Goal: Transaction & Acquisition: Obtain resource

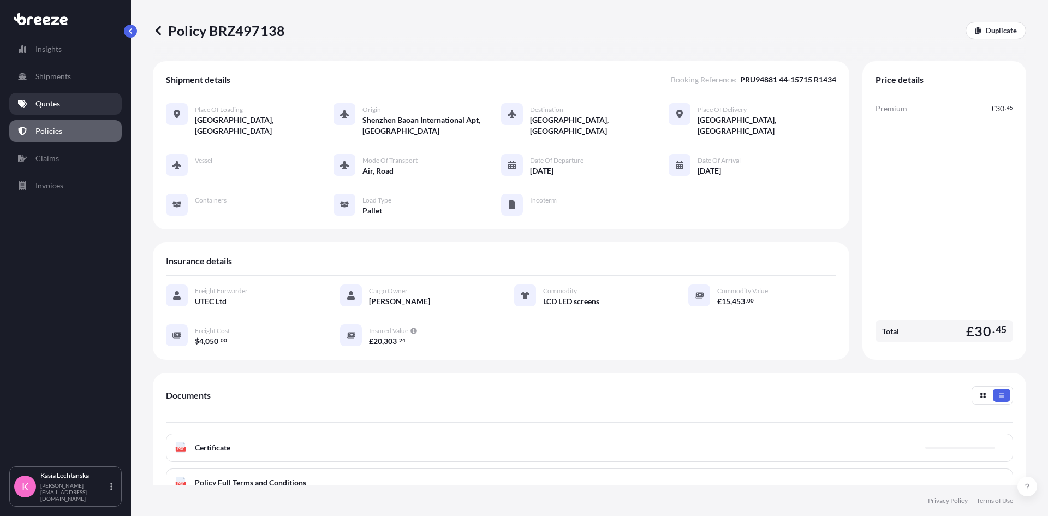
scroll to position [141, 0]
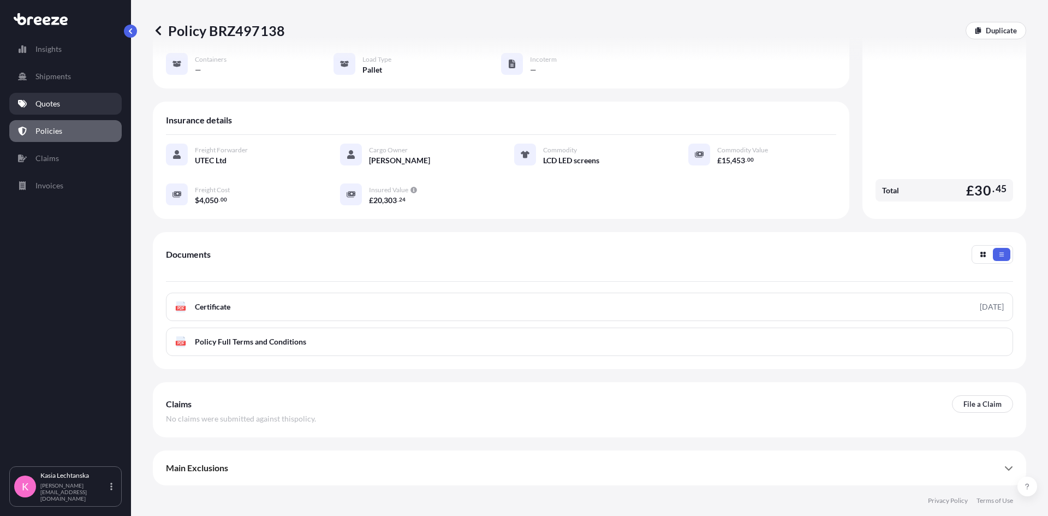
click at [65, 104] on link "Quotes" at bounding box center [65, 104] width 112 height 22
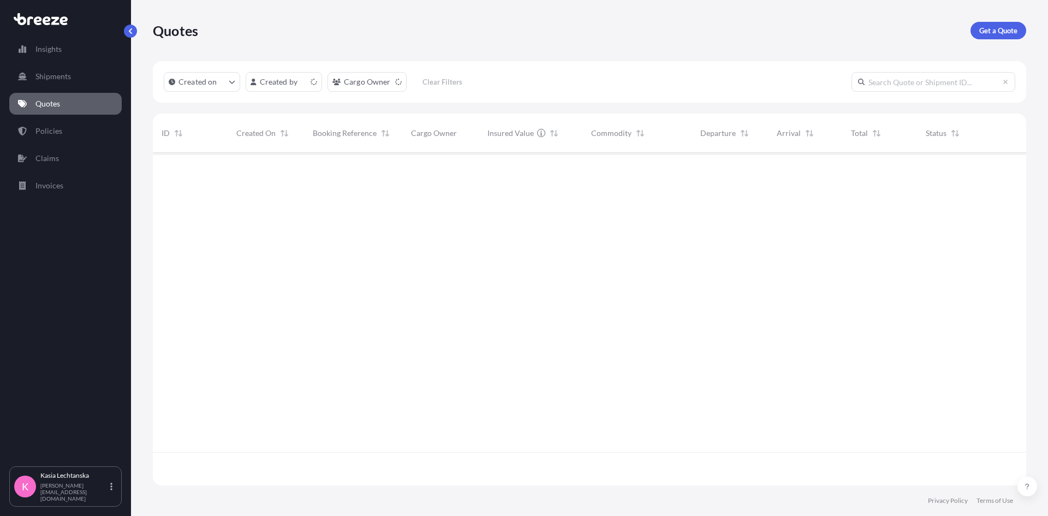
scroll to position [330, 865]
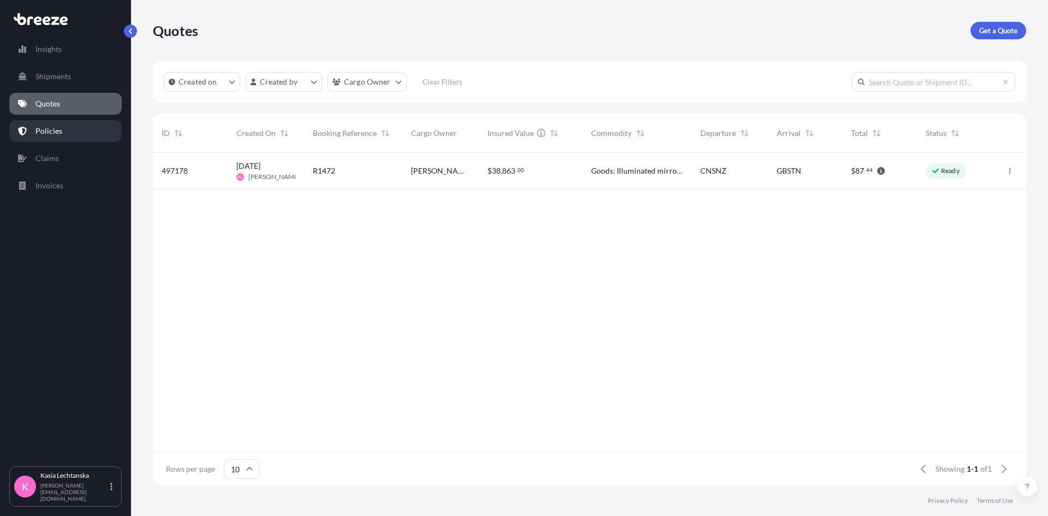
click at [67, 128] on link "Policies" at bounding box center [65, 131] width 112 height 22
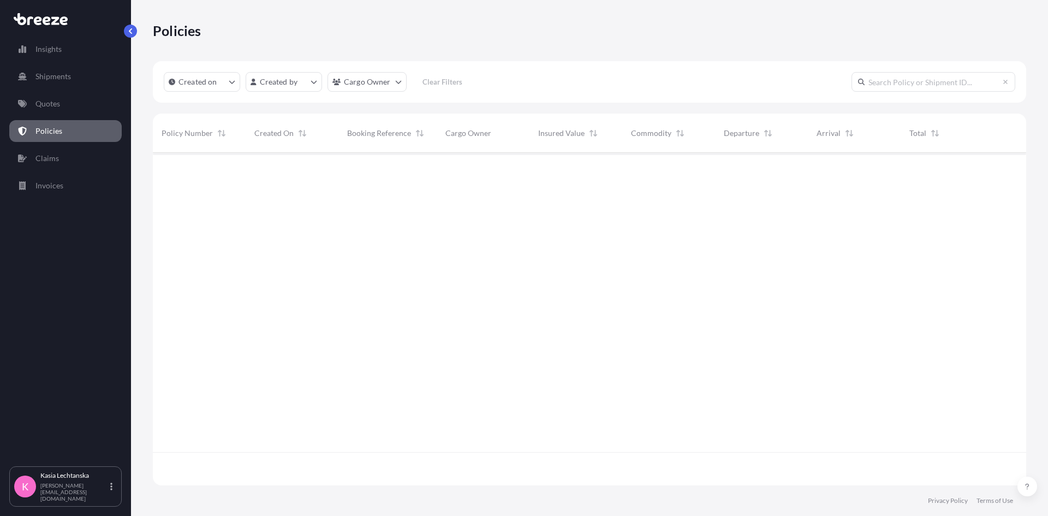
scroll to position [330, 865]
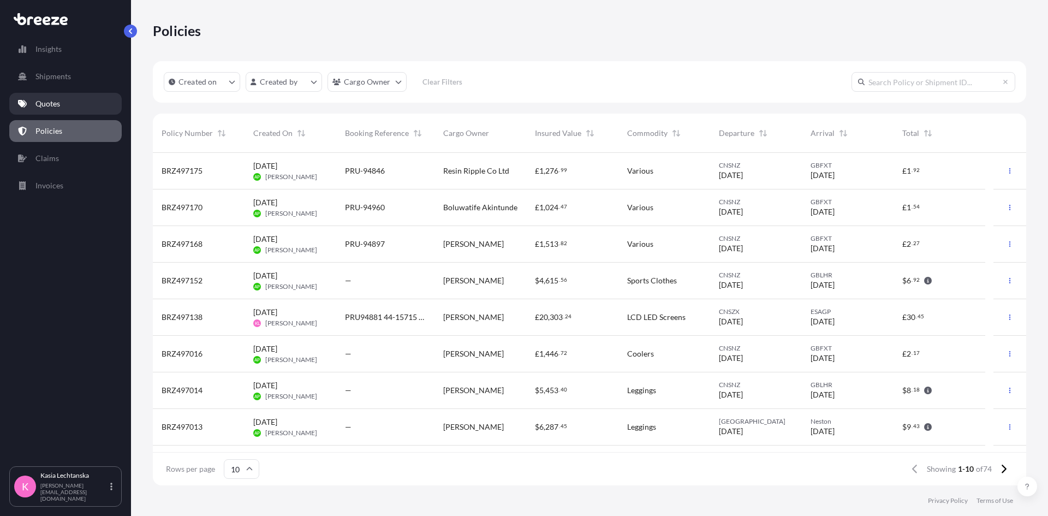
click at [76, 101] on link "Quotes" at bounding box center [65, 104] width 112 height 22
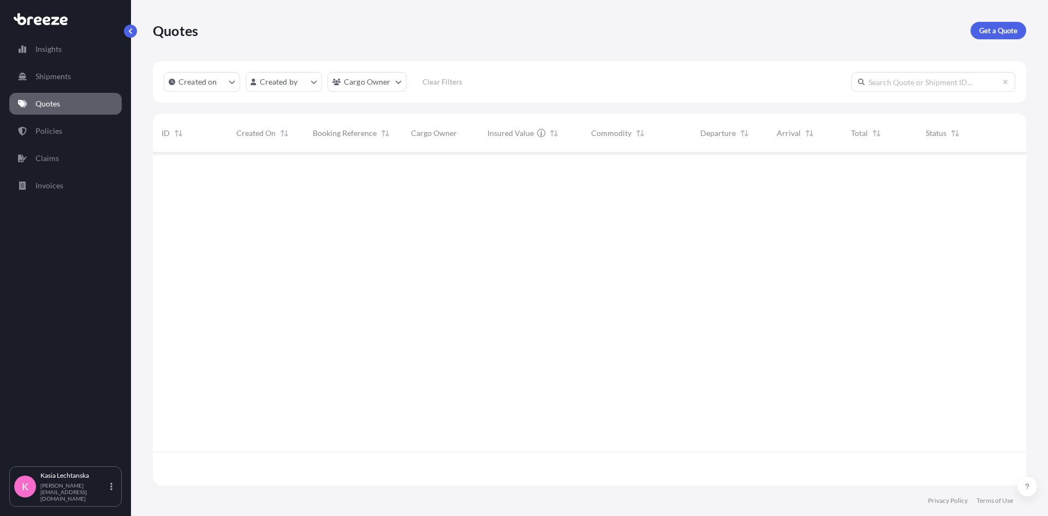
scroll to position [330, 865]
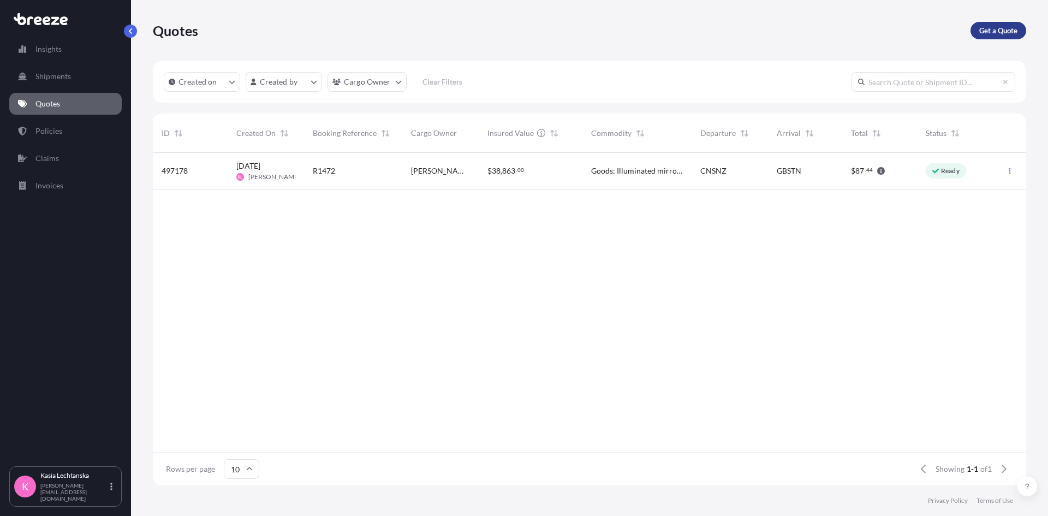
click at [991, 27] on p "Get a Quote" at bounding box center [998, 30] width 38 height 11
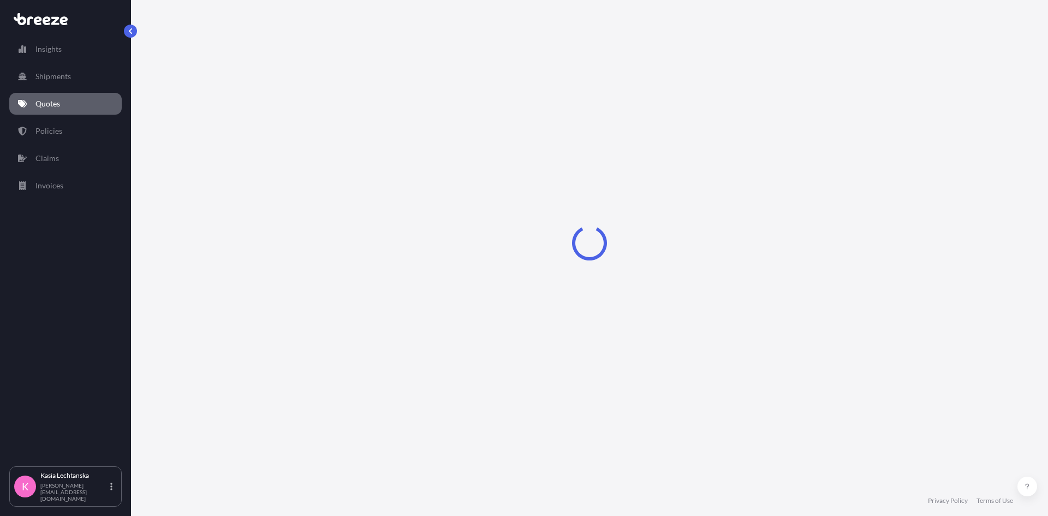
select select "Sea"
select select "1"
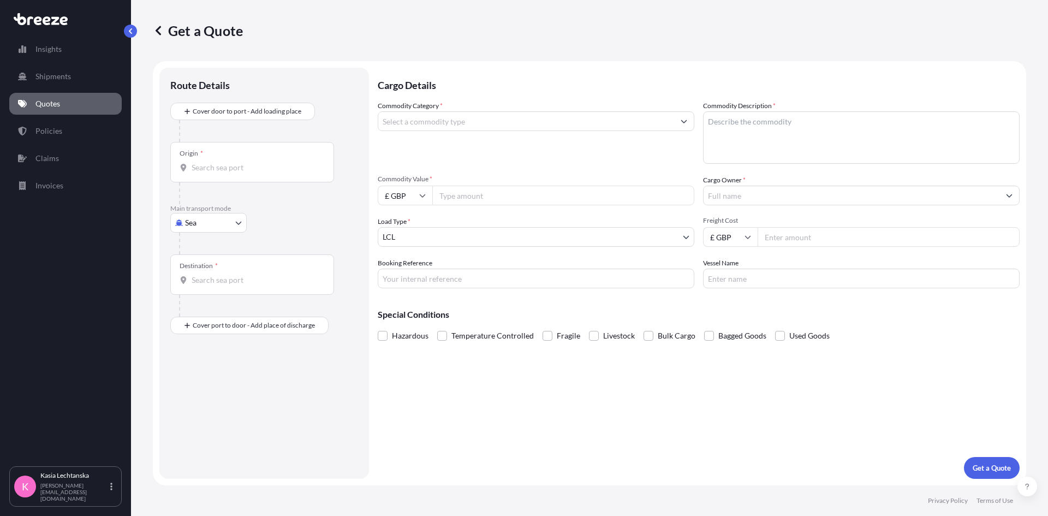
click at [441, 118] on input "Commodity Category *" at bounding box center [526, 121] width 296 height 20
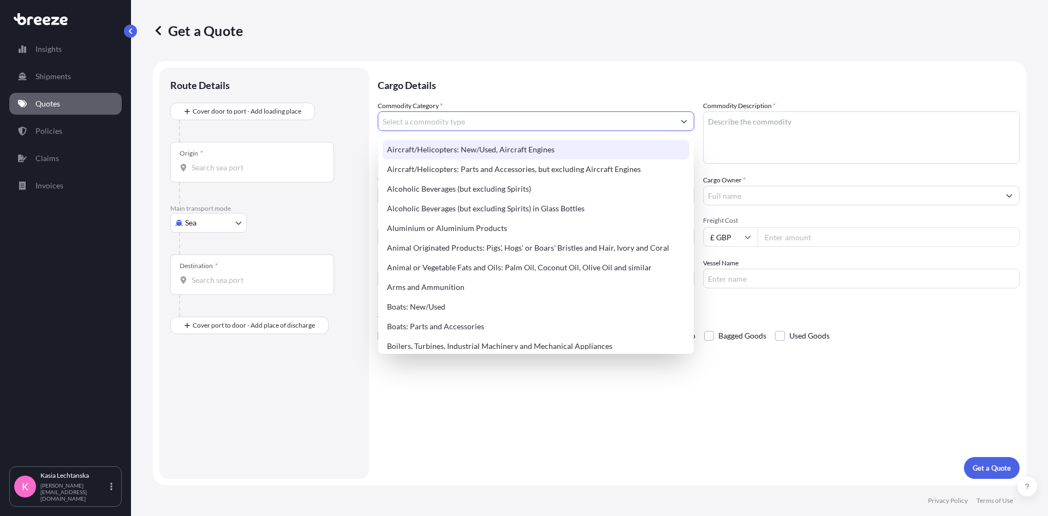
click at [487, 120] on input "Commodity Category *" at bounding box center [526, 121] width 296 height 20
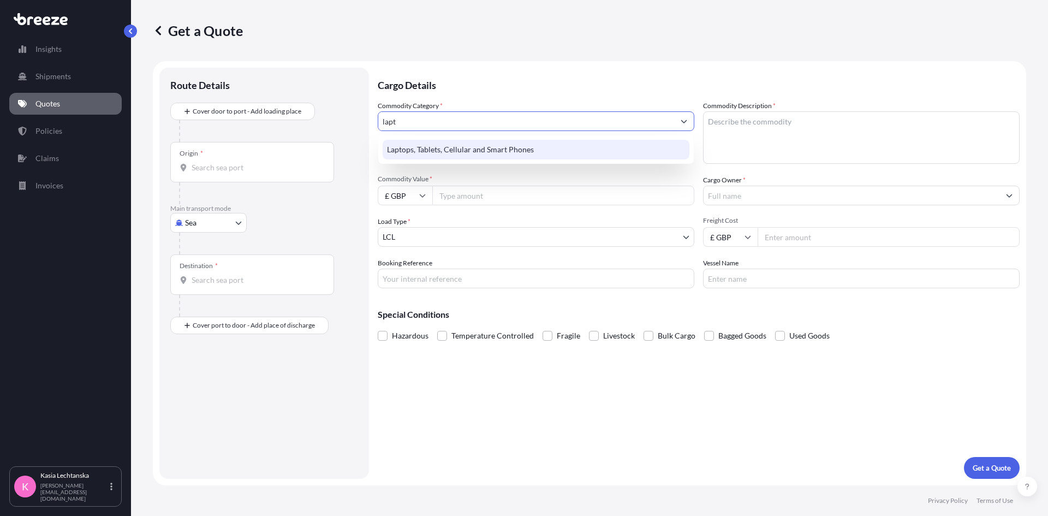
click at [480, 153] on div "Laptops, Tablets, Cellular and Smart Phones" at bounding box center [536, 150] width 307 height 20
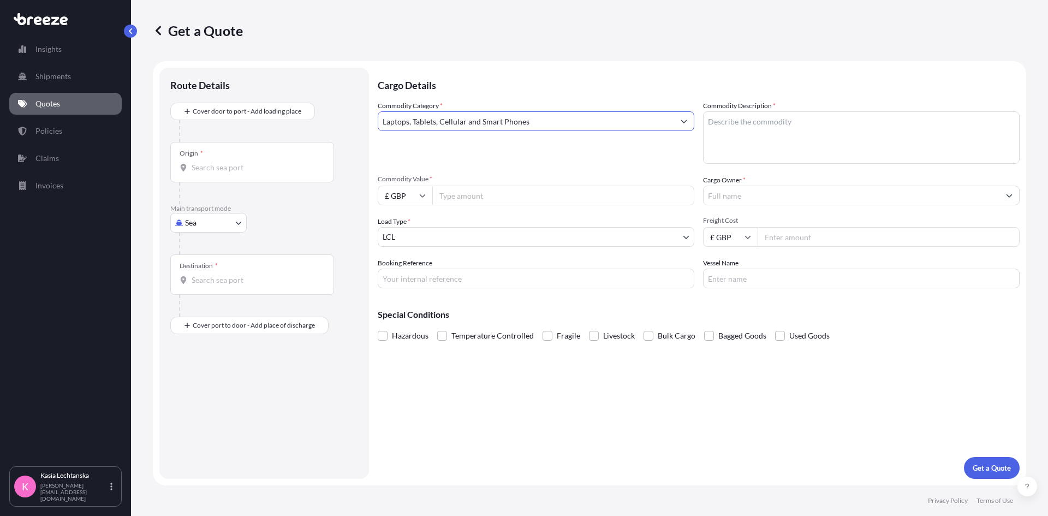
type input "Laptops, Tablets, Cellular and Smart Phones"
click at [756, 135] on textarea "Commodity Description *" at bounding box center [861, 137] width 316 height 52
type textarea "LCD LED screens"
click at [497, 195] on input "Commodity Value *" at bounding box center [563, 196] width 262 height 20
click at [428, 193] on input "£ GBP" at bounding box center [405, 196] width 55 height 20
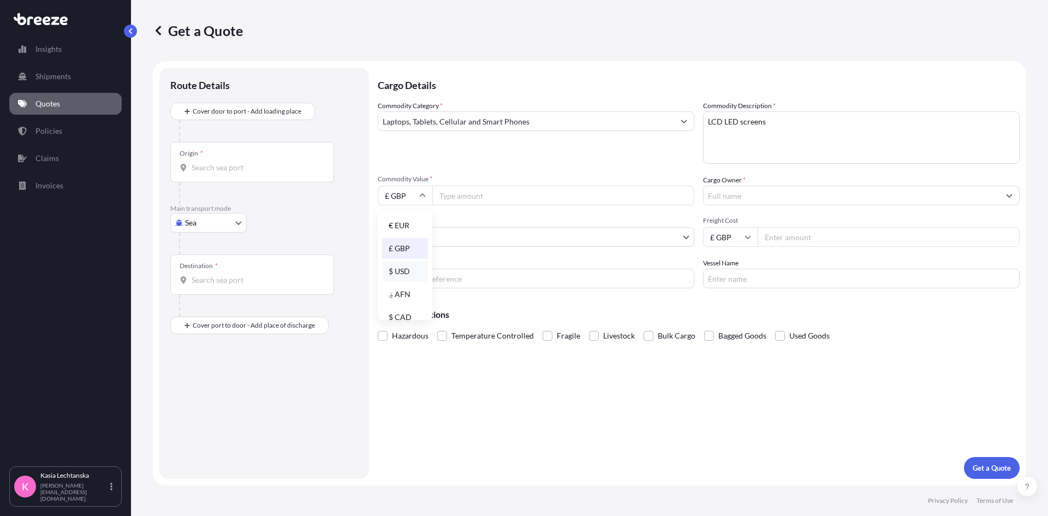
click at [409, 272] on div "$ USD" at bounding box center [405, 271] width 46 height 21
type input "$ USD"
click at [465, 189] on input "Commodity Value *" at bounding box center [563, 196] width 262 height 20
type input "6000"
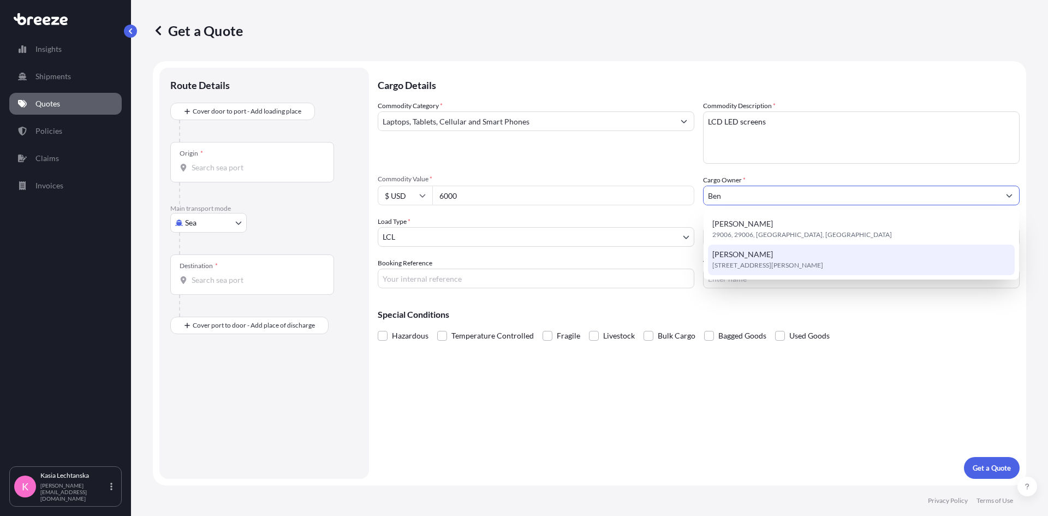
click at [771, 267] on span "[STREET_ADDRESS][PERSON_NAME]" at bounding box center [767, 265] width 111 height 11
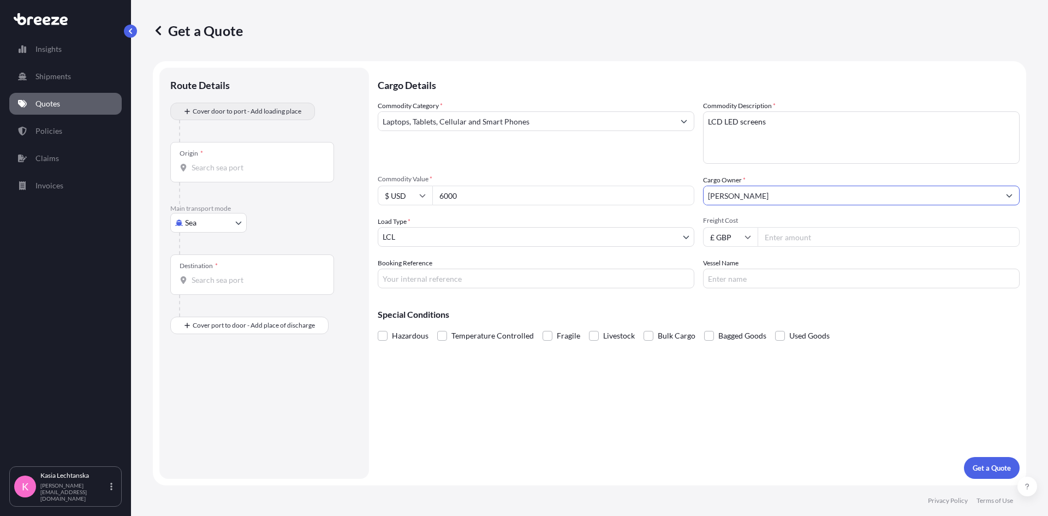
type input "[PERSON_NAME]"
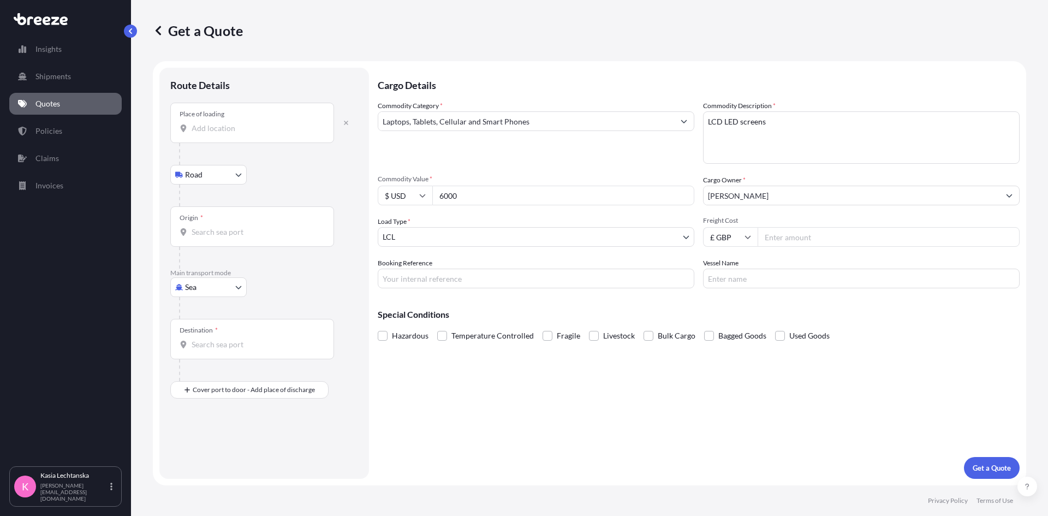
click at [234, 138] on div "Place of loading" at bounding box center [252, 123] width 164 height 40
click at [234, 134] on input "Place of loading" at bounding box center [256, 128] width 129 height 11
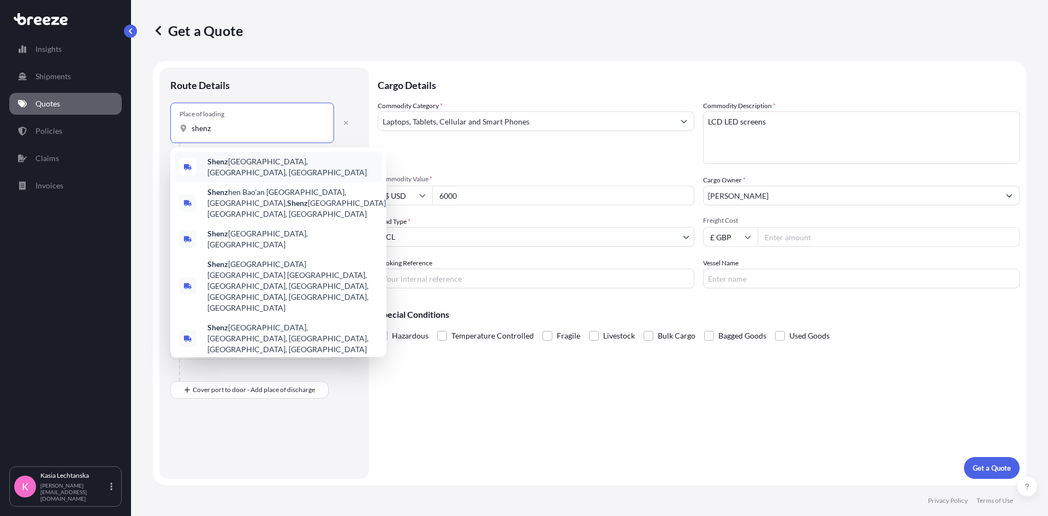
click at [249, 164] on span "Shenz hen, [GEOGRAPHIC_DATA], [GEOGRAPHIC_DATA]" at bounding box center [292, 167] width 170 height 22
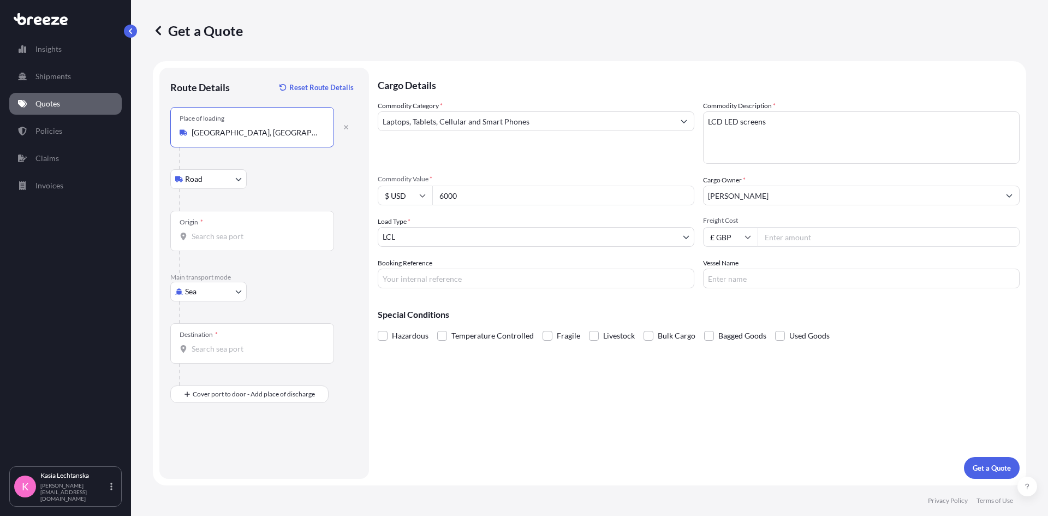
type input "[GEOGRAPHIC_DATA], [GEOGRAPHIC_DATA], [GEOGRAPHIC_DATA]"
click at [205, 295] on body "0 options available. 5 options available. Insights Shipments Quotes Policies Cl…" at bounding box center [524, 258] width 1048 height 516
click at [218, 337] on div "Air" at bounding box center [209, 340] width 68 height 20
select select "Air"
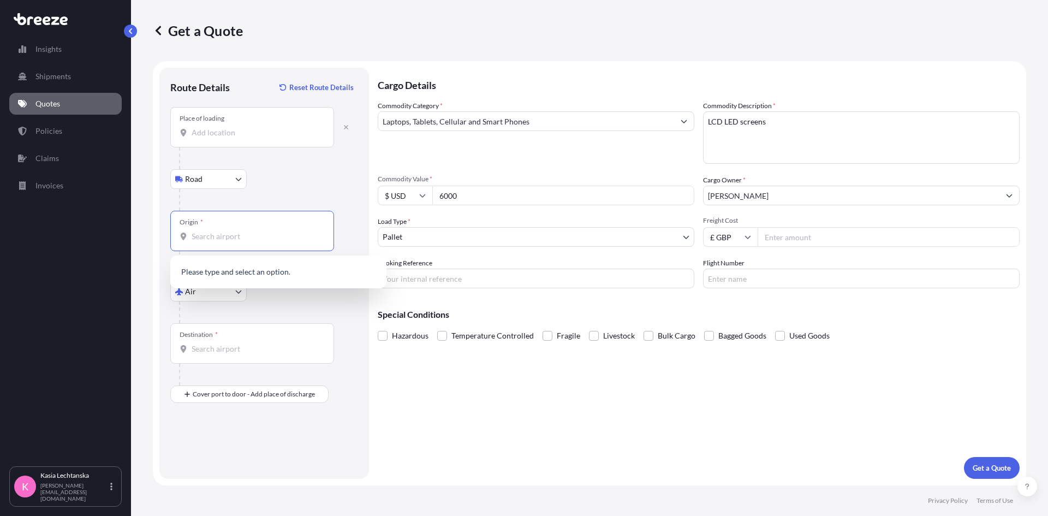
click at [212, 236] on input "Origin *" at bounding box center [256, 236] width 129 height 11
drag, startPoint x: 223, startPoint y: 139, endPoint x: 214, endPoint y: 116, distance: 25.0
click at [223, 128] on div "Place of loading" at bounding box center [252, 127] width 164 height 40
click at [223, 128] on input "Place of loading" at bounding box center [256, 132] width 129 height 11
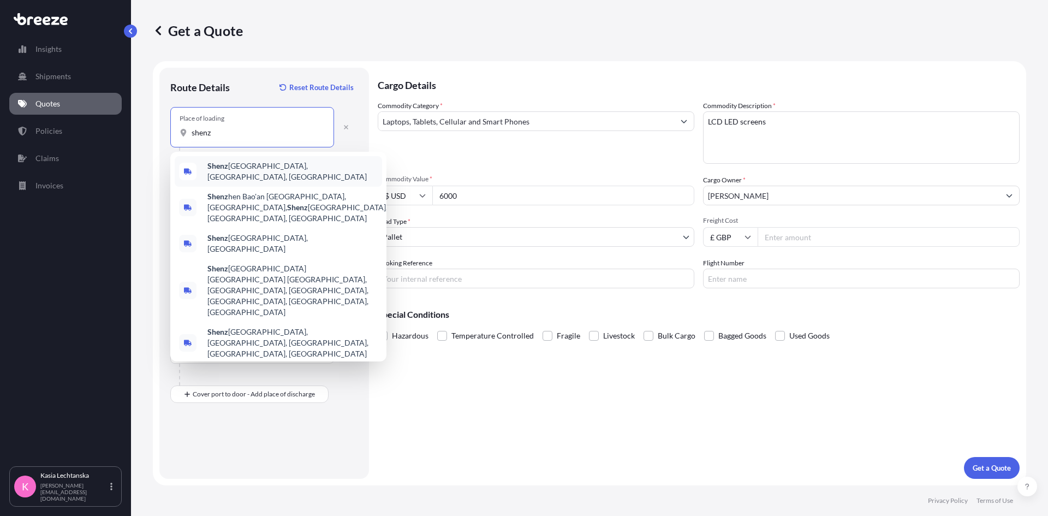
click at [247, 169] on span "Shenz hen, [GEOGRAPHIC_DATA], [GEOGRAPHIC_DATA]" at bounding box center [292, 171] width 170 height 22
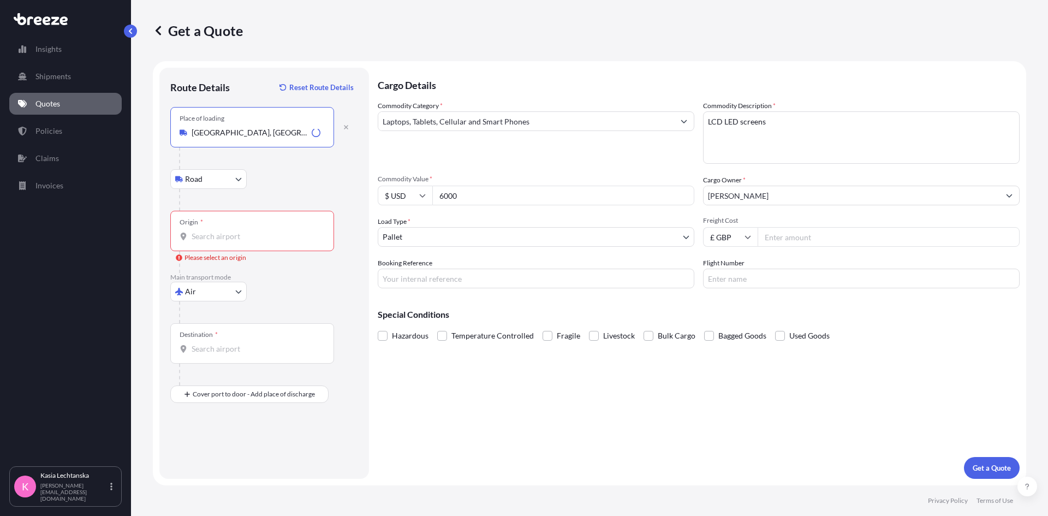
type input "[GEOGRAPHIC_DATA], [GEOGRAPHIC_DATA], [GEOGRAPHIC_DATA]"
click at [246, 231] on input "Origin * Please select an origin" at bounding box center [256, 236] width 129 height 11
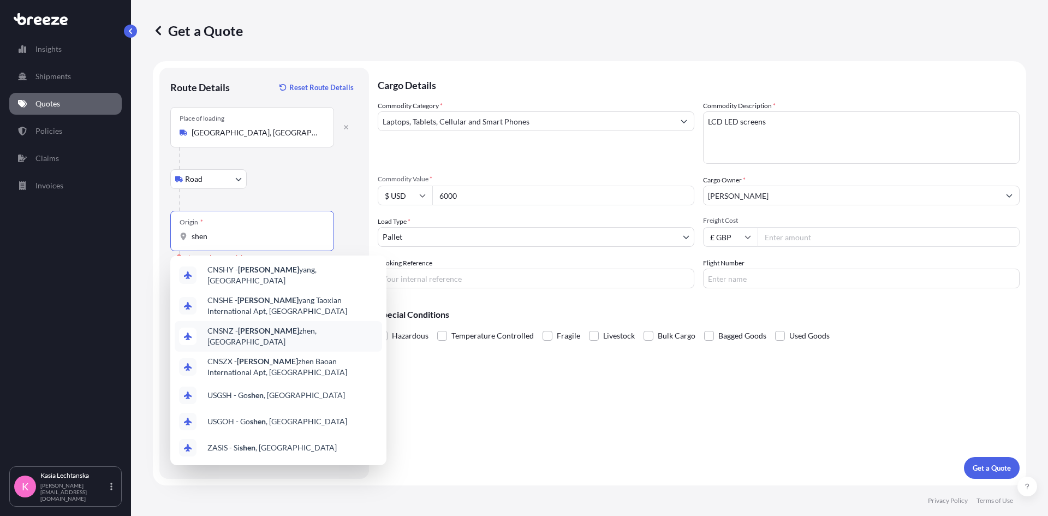
click at [266, 327] on span "CNSNZ - [PERSON_NAME], [GEOGRAPHIC_DATA]" at bounding box center [292, 336] width 170 height 22
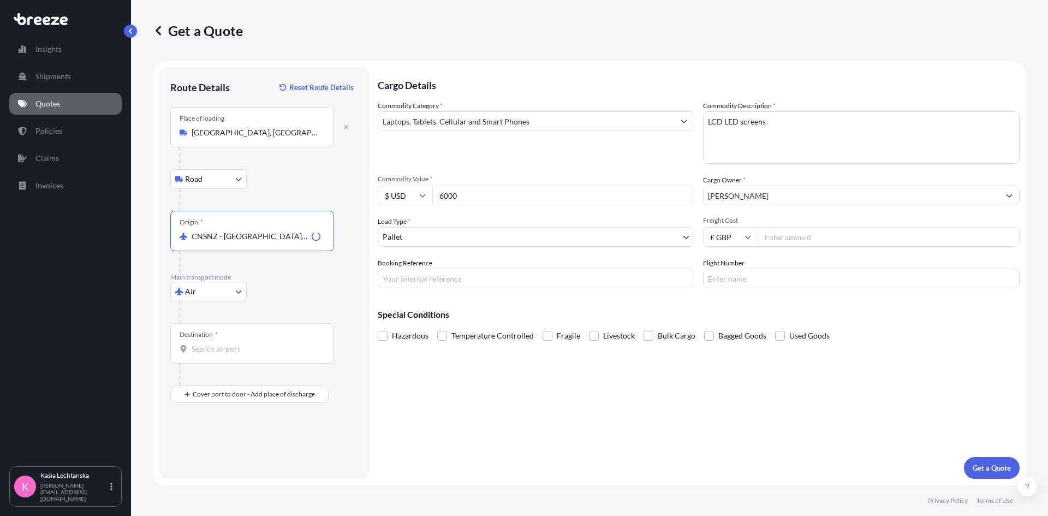
type input "CNSNZ - [GEOGRAPHIC_DATA], [GEOGRAPHIC_DATA]"
click at [238, 347] on input "Destination *" at bounding box center [256, 348] width 129 height 11
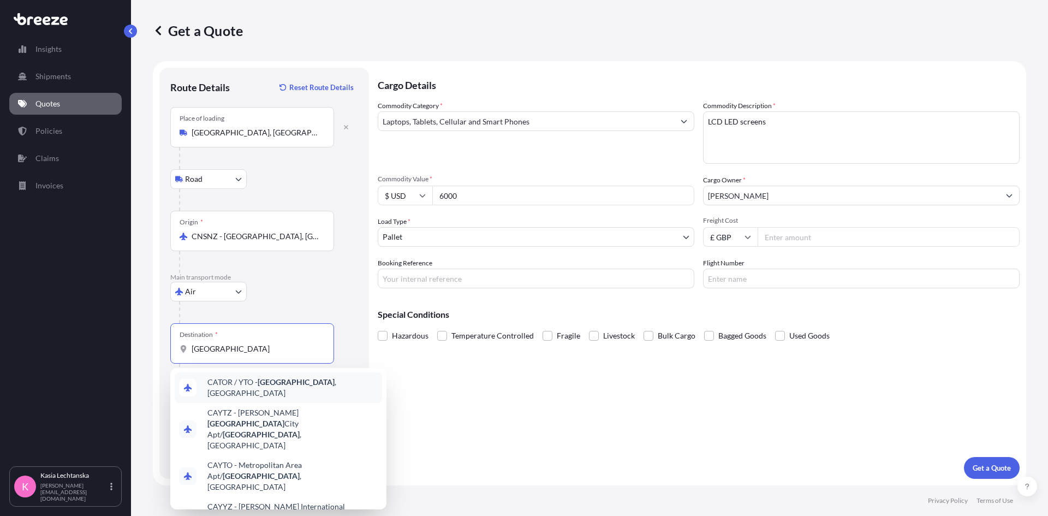
click at [325, 375] on div "CATOR / YTO - [GEOGRAPHIC_DATA] , [GEOGRAPHIC_DATA]" at bounding box center [278, 387] width 207 height 31
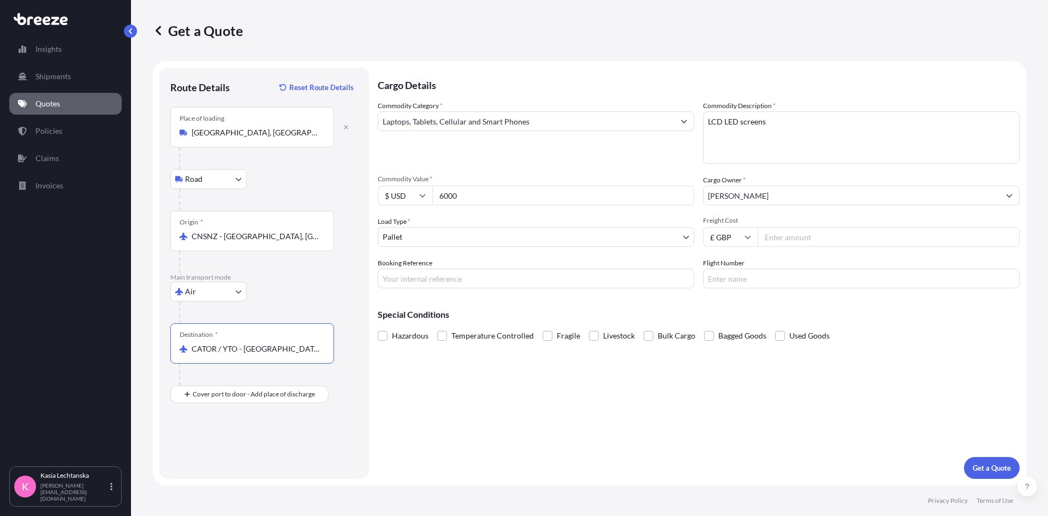
type input "CATOR / YTO - [GEOGRAPHIC_DATA], [GEOGRAPHIC_DATA]"
click at [256, 461] on div "Place of Discharge" at bounding box center [252, 447] width 164 height 40
click at [256, 458] on input "Place of Discharge" at bounding box center [256, 452] width 129 height 11
paste input "[STREET_ADDRESS]"
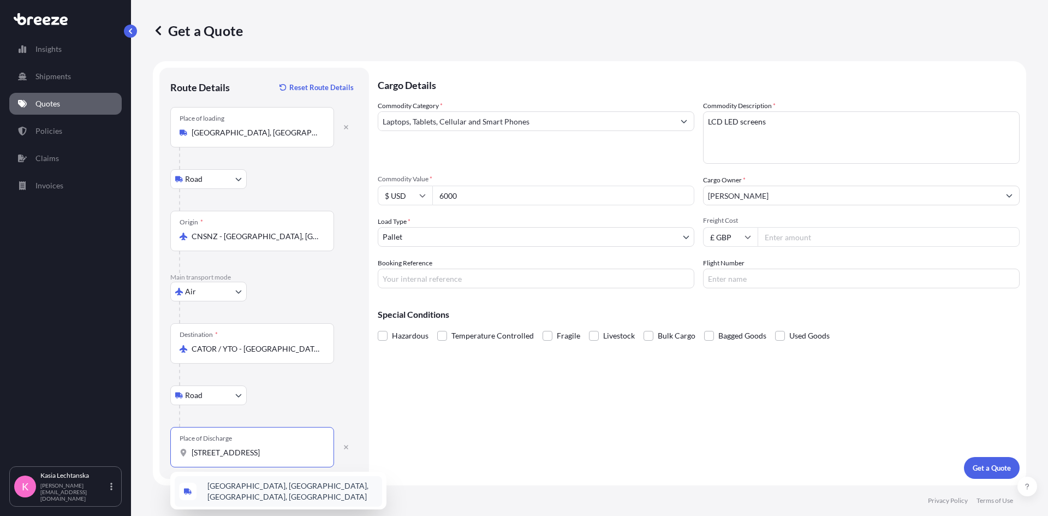
click at [270, 488] on span "[GEOGRAPHIC_DATA], [GEOGRAPHIC_DATA], [GEOGRAPHIC_DATA], [GEOGRAPHIC_DATA]" at bounding box center [292, 491] width 170 height 22
type input "[GEOGRAPHIC_DATA], [GEOGRAPHIC_DATA], [GEOGRAPHIC_DATA], [GEOGRAPHIC_DATA]"
click at [796, 235] on input "Freight Cost" at bounding box center [888, 237] width 262 height 20
click at [750, 238] on icon at bounding box center [747, 237] width 7 height 7
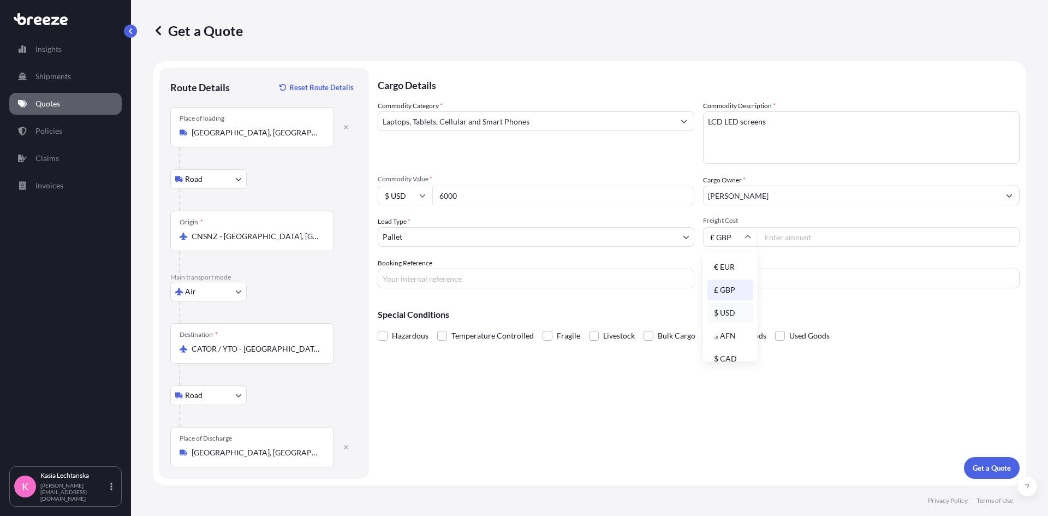
click at [730, 314] on div "$ USD" at bounding box center [730, 312] width 46 height 21
type input "$ USD"
click at [799, 236] on input "Freight Cost" at bounding box center [888, 237] width 262 height 20
type input "1075"
click at [907, 367] on div "Cargo Details Commodity Category * Laptops, Tablets, Cellular and Smart Phones …" at bounding box center [699, 273] width 642 height 411
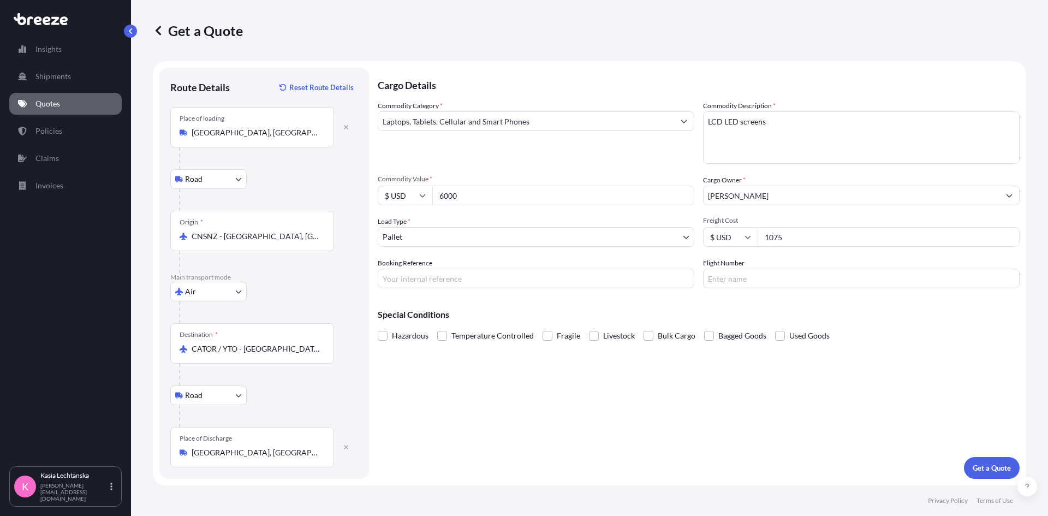
click at [585, 284] on input "Booking Reference" at bounding box center [536, 278] width 316 height 20
type input "R1378"
click at [990, 464] on p "Get a Quote" at bounding box center [991, 467] width 38 height 11
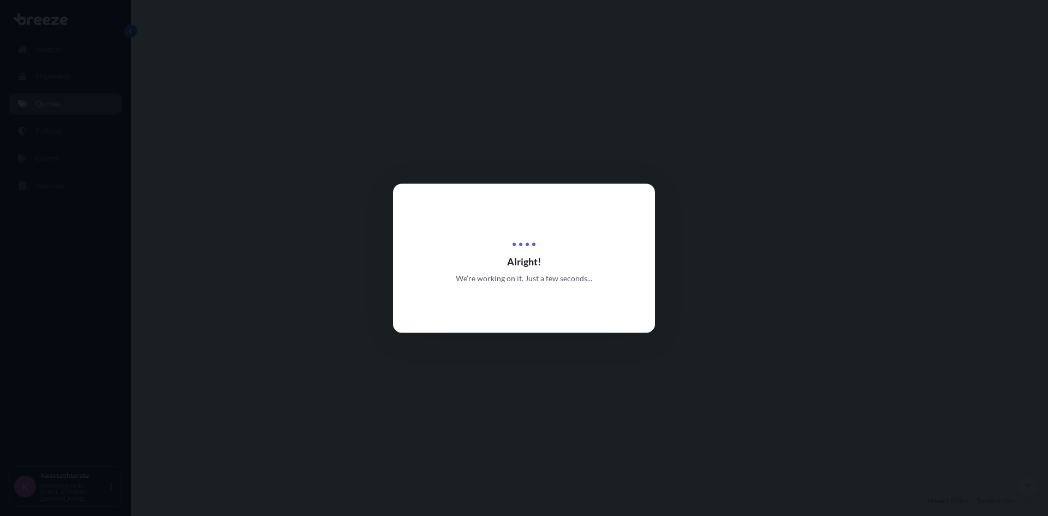
select select "Road"
select select "Air"
select select "Road"
select select "1"
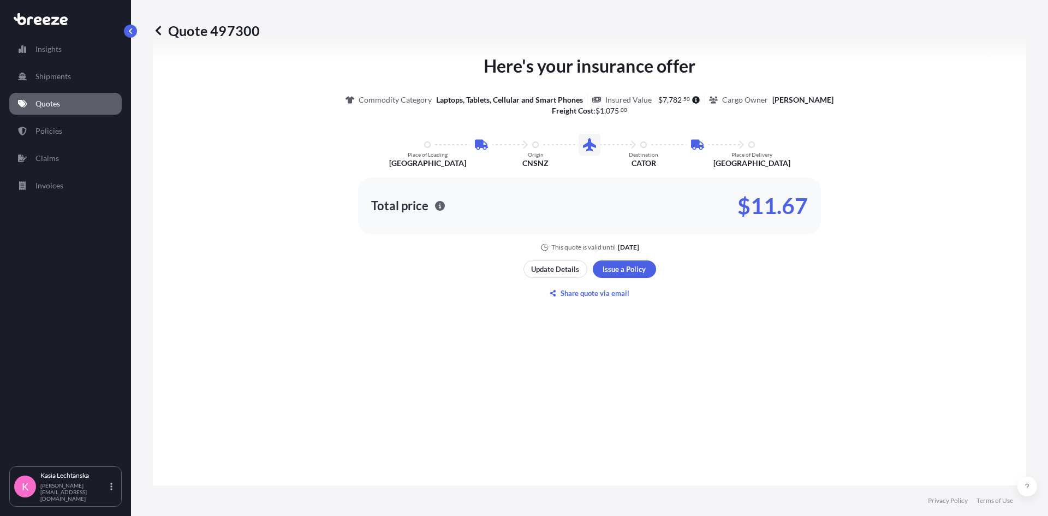
scroll to position [751, 0]
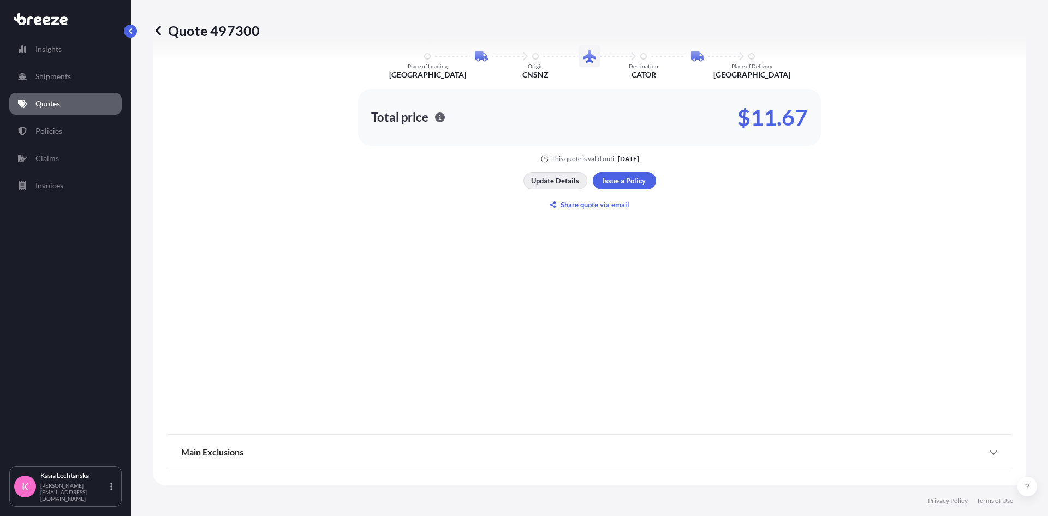
click at [548, 179] on p "Update Details" at bounding box center [555, 180] width 48 height 11
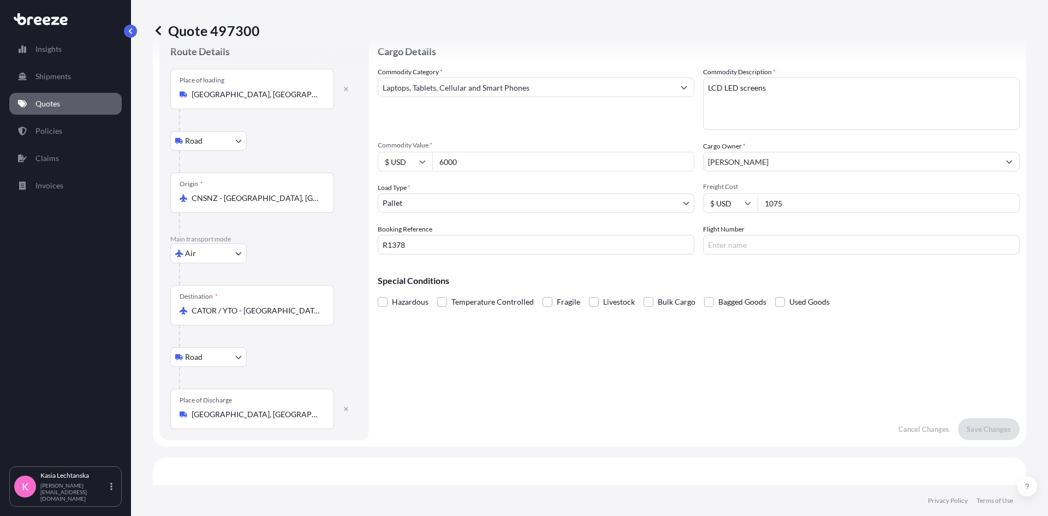
scroll to position [17, 0]
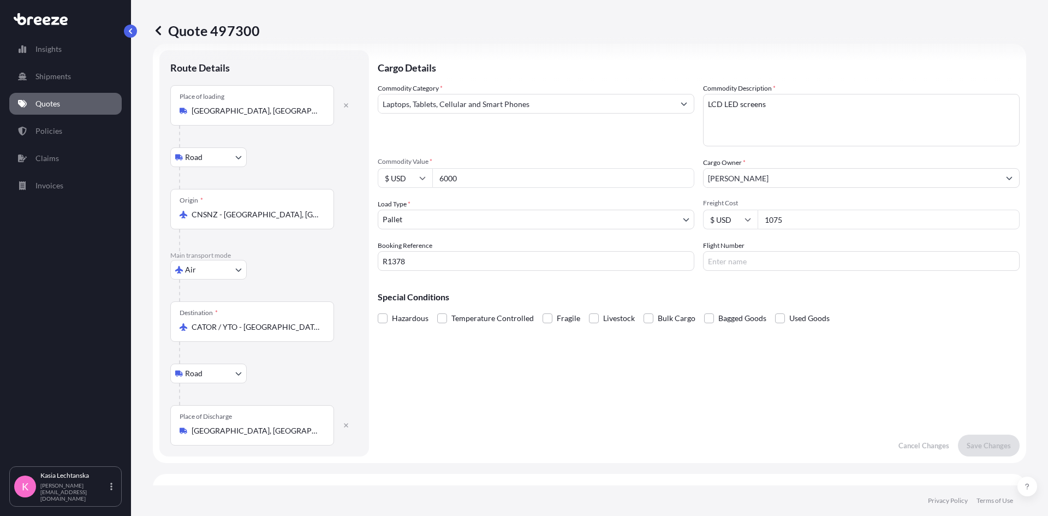
click at [70, 100] on link "Quotes" at bounding box center [65, 104] width 112 height 22
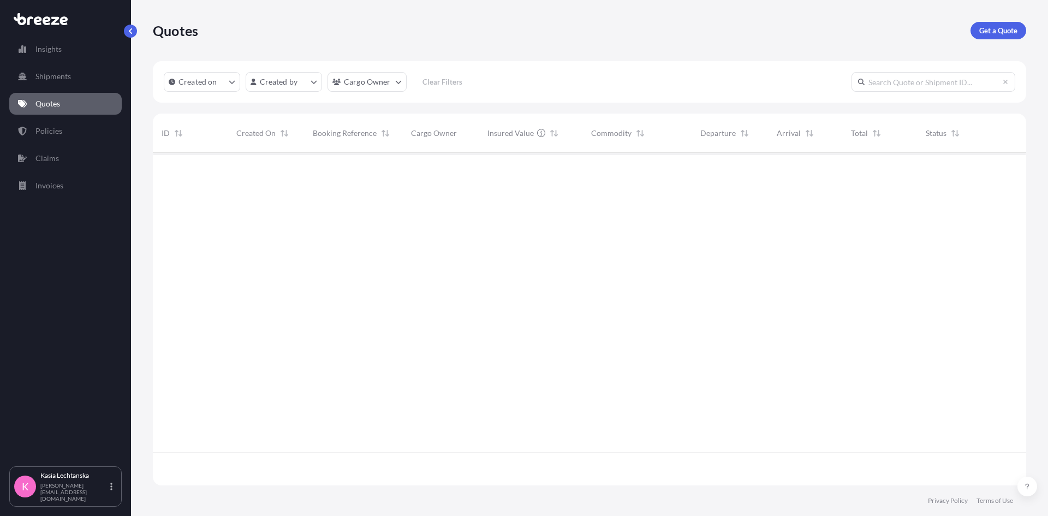
scroll to position [330, 865]
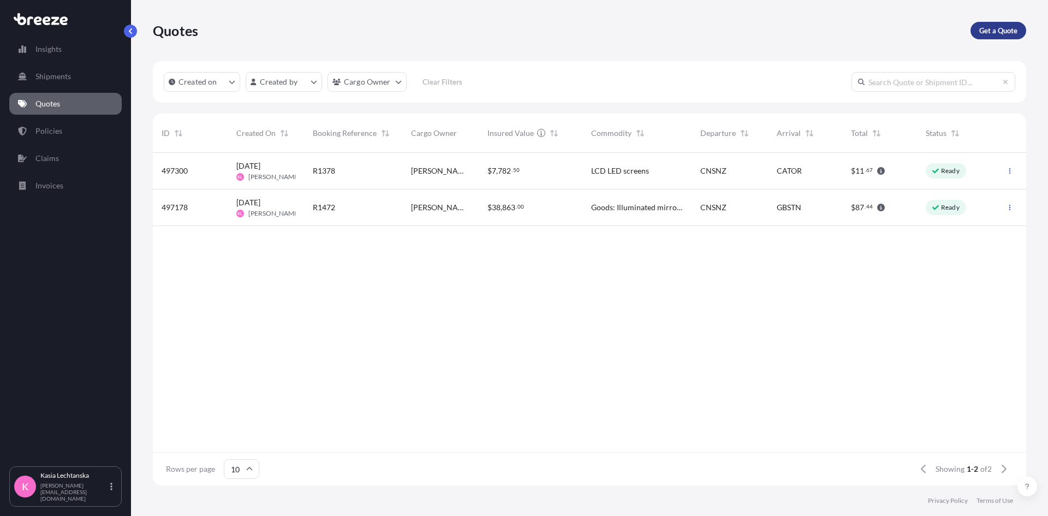
click at [998, 28] on p "Get a Quote" at bounding box center [998, 30] width 38 height 11
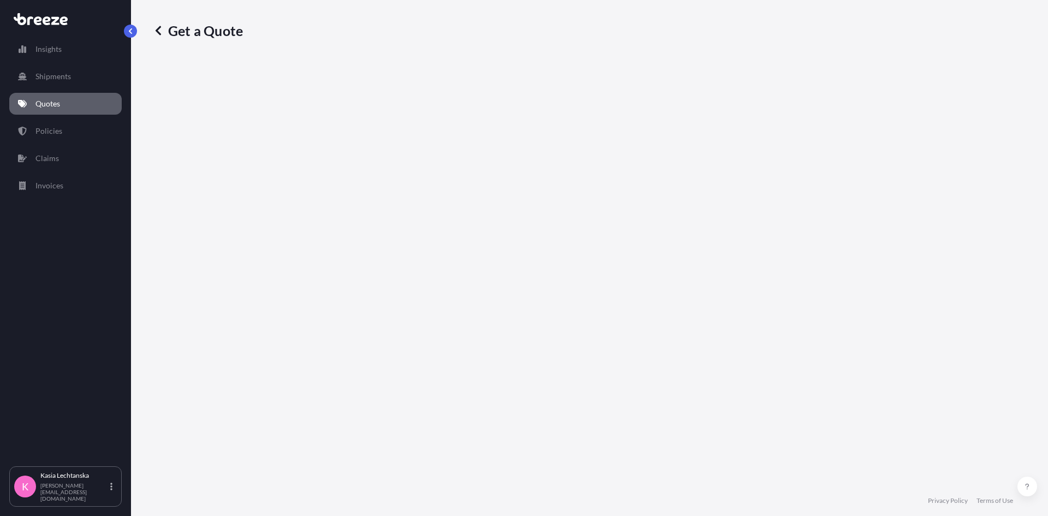
select select "Road"
select select "Sea"
select select "1"
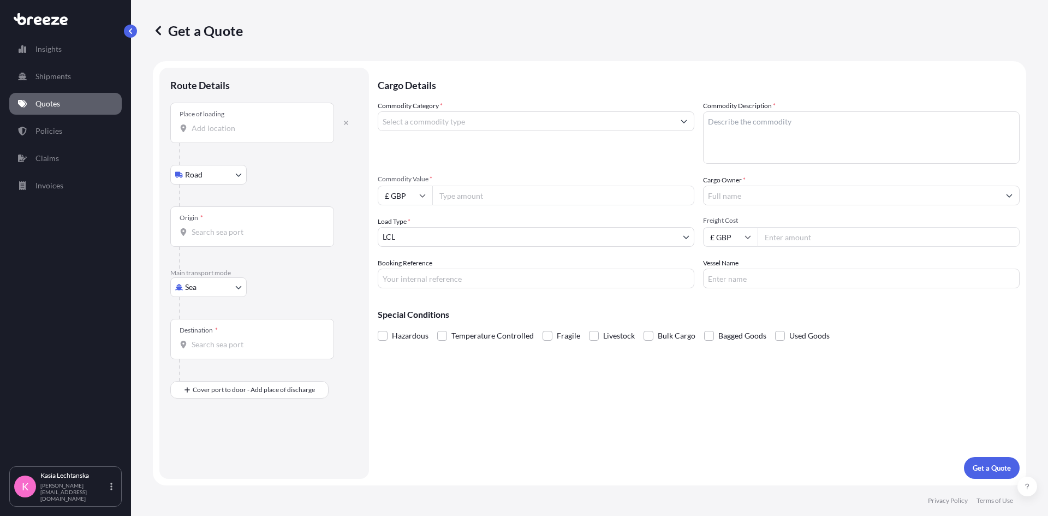
click at [245, 129] on input "Place of loading" at bounding box center [256, 128] width 129 height 11
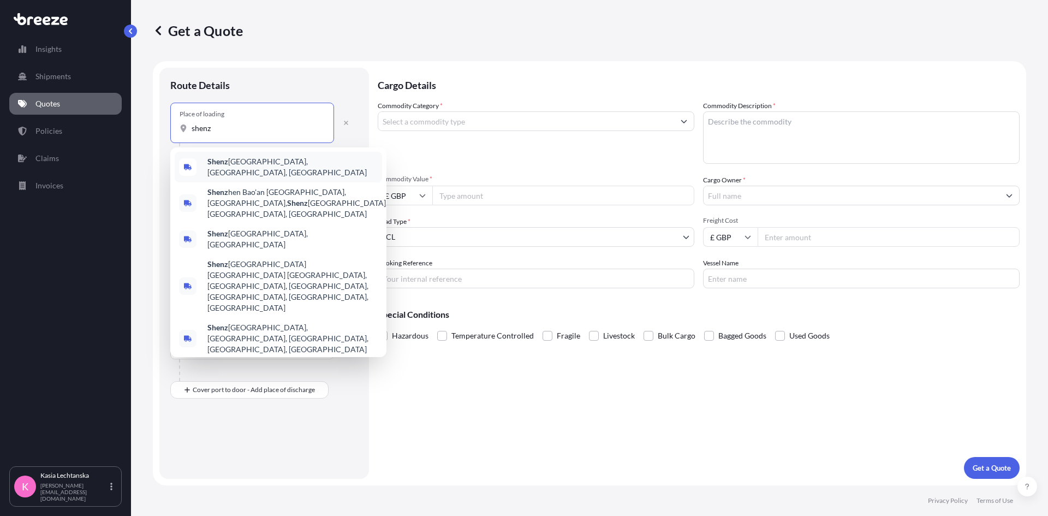
click at [257, 158] on div "Shenz hen, [GEOGRAPHIC_DATA], [GEOGRAPHIC_DATA]" at bounding box center [278, 167] width 207 height 31
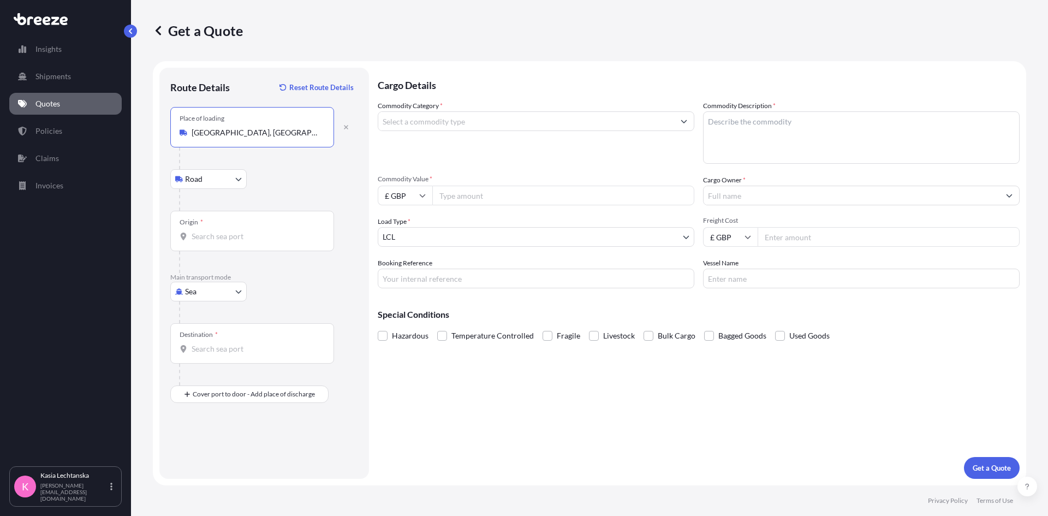
type input "[GEOGRAPHIC_DATA], [GEOGRAPHIC_DATA], [GEOGRAPHIC_DATA]"
click at [229, 241] on input "Origin *" at bounding box center [256, 236] width 129 height 11
click at [219, 236] on input "Origin *" at bounding box center [256, 236] width 129 height 11
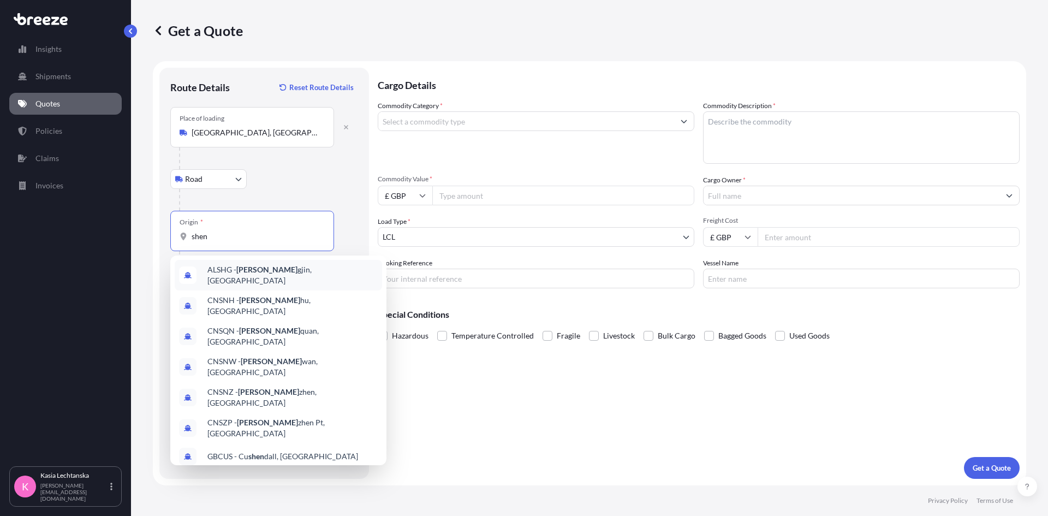
type input "shen"
click at [314, 192] on div at bounding box center [268, 200] width 179 height 22
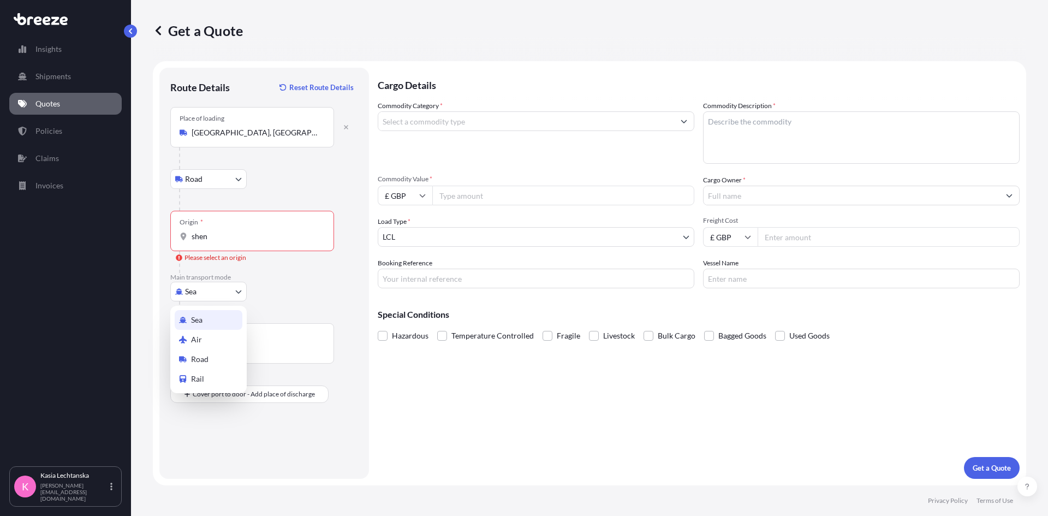
click at [204, 294] on body "0 options available. 10 options available. 0 options available. 10 options avai…" at bounding box center [524, 258] width 1048 height 516
click at [210, 332] on div "Air" at bounding box center [209, 340] width 68 height 20
select select "Air"
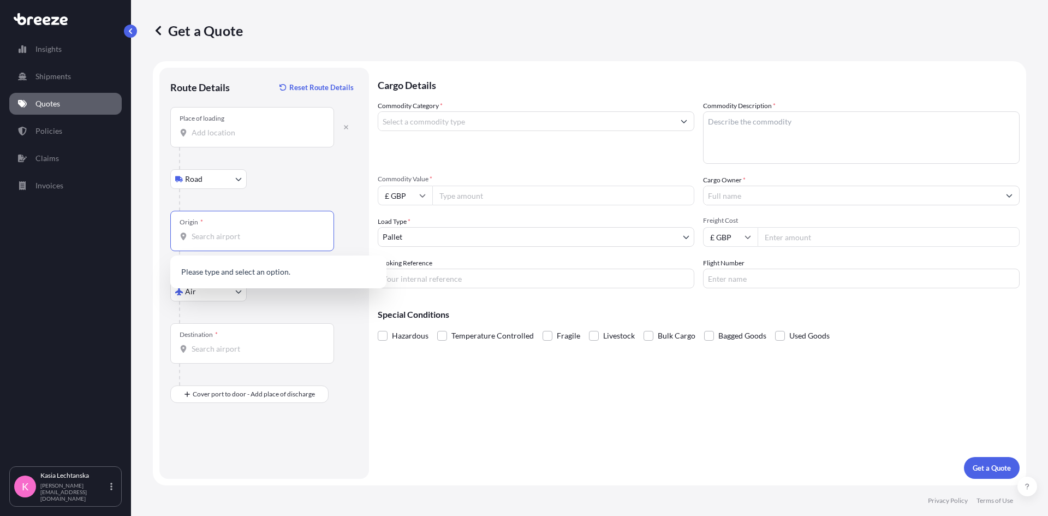
click at [219, 236] on input "Origin *" at bounding box center [256, 236] width 129 height 11
type input "a"
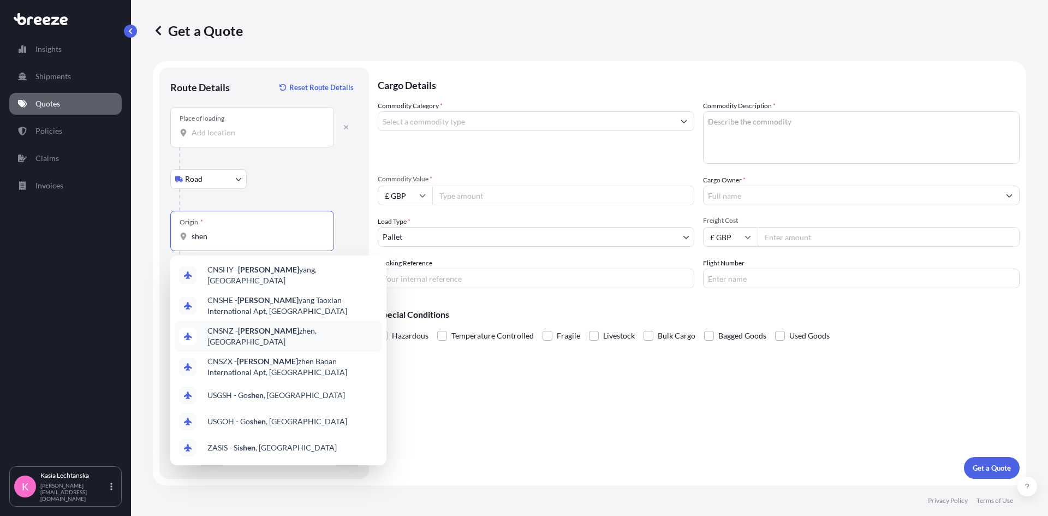
click at [285, 333] on span "CNSNZ - [PERSON_NAME], [GEOGRAPHIC_DATA]" at bounding box center [292, 336] width 170 height 22
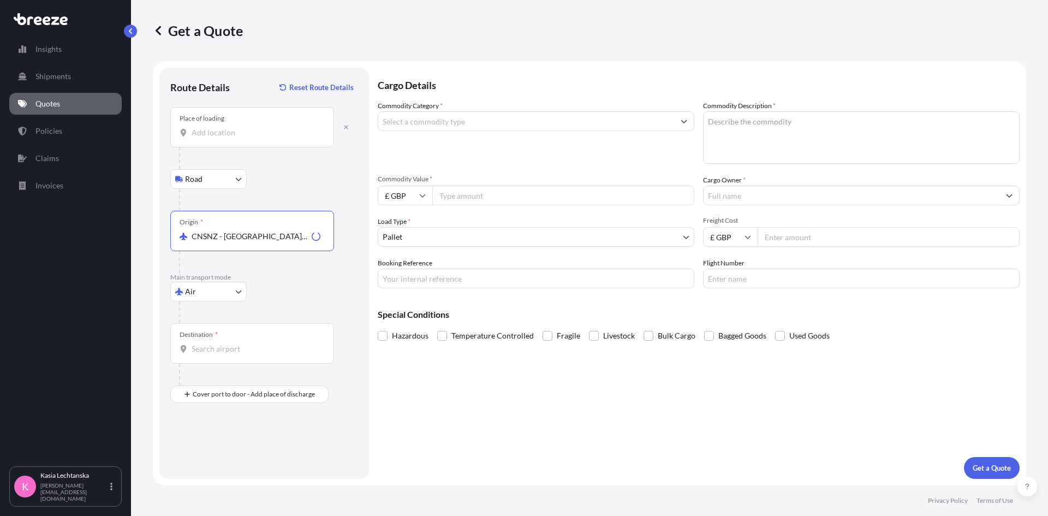
type input "CNSNZ - [GEOGRAPHIC_DATA], [GEOGRAPHIC_DATA]"
click at [236, 348] on input "Destination *" at bounding box center [256, 348] width 129 height 11
click at [243, 374] on div "US JFK - [PERSON_NAME] Apt/[US_STATE], [GEOGRAPHIC_DATA]" at bounding box center [278, 387] width 207 height 31
type input "USJFK - [PERSON_NAME] Apt/[US_STATE], [GEOGRAPHIC_DATA]"
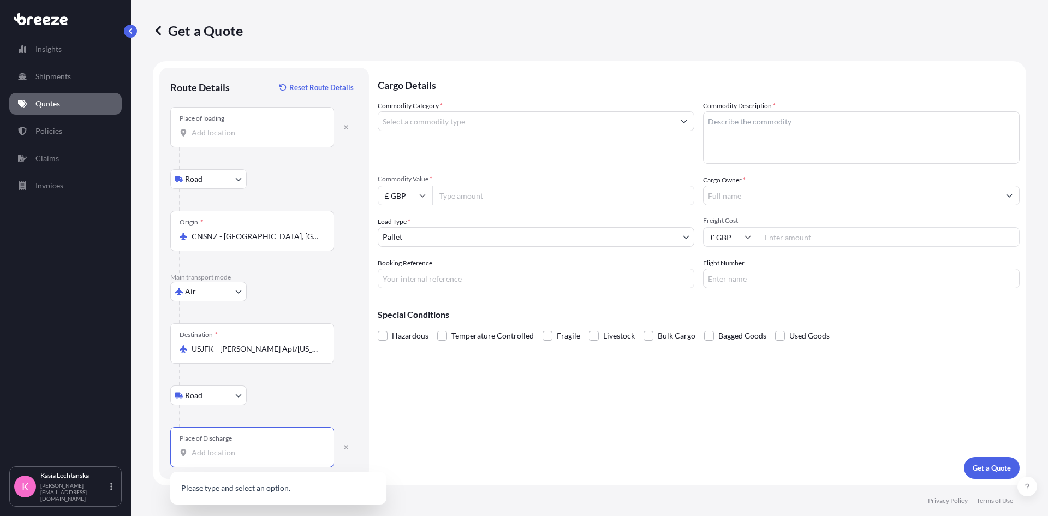
click at [259, 453] on input "Place of Discharge" at bounding box center [256, 452] width 129 height 11
paste input "[STREET_ADDRESS]"
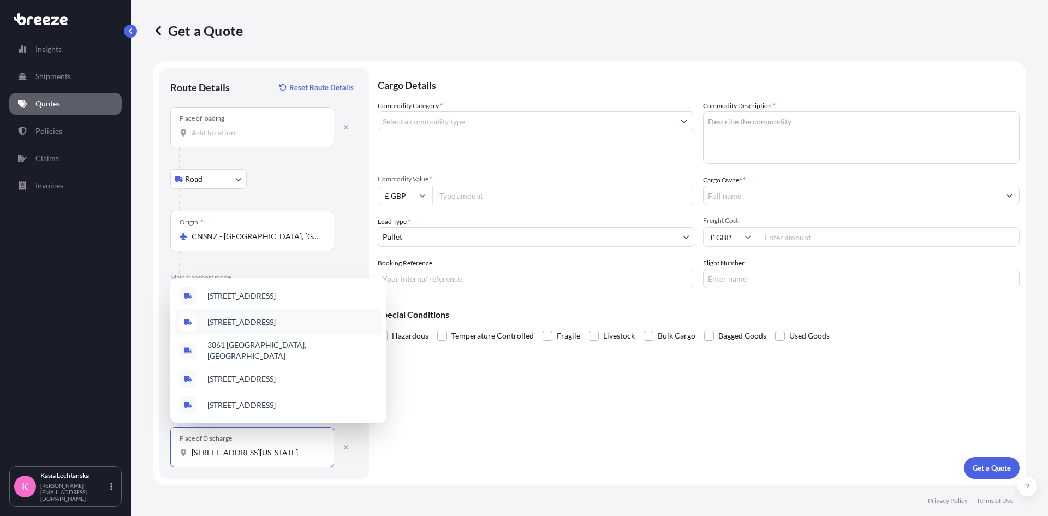
type input "[STREET_ADDRESS][US_STATE]"
click at [342, 447] on button "button" at bounding box center [346, 446] width 24 height 17
select select "Road"
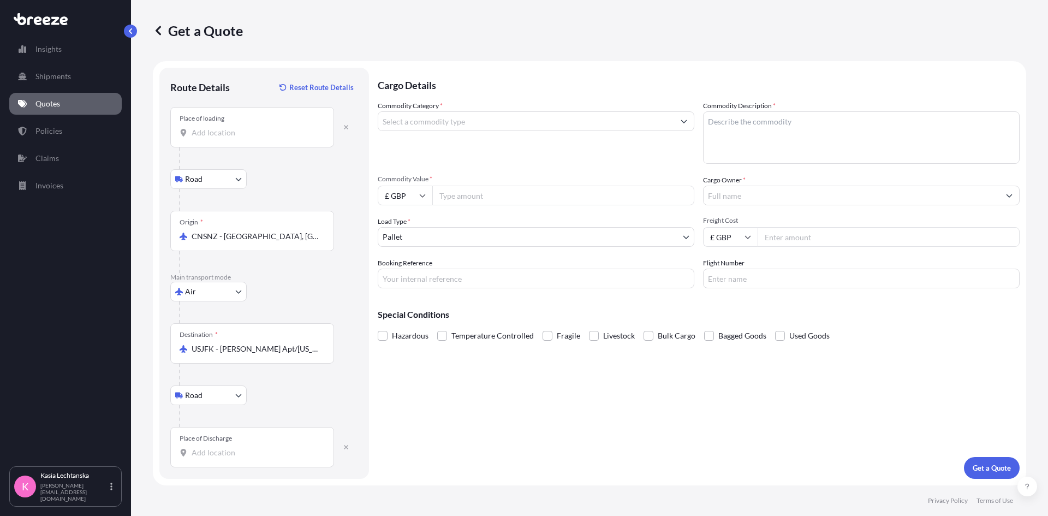
click at [282, 449] on input "Place of Discharge" at bounding box center [256, 452] width 129 height 11
paste input "NY 10012"
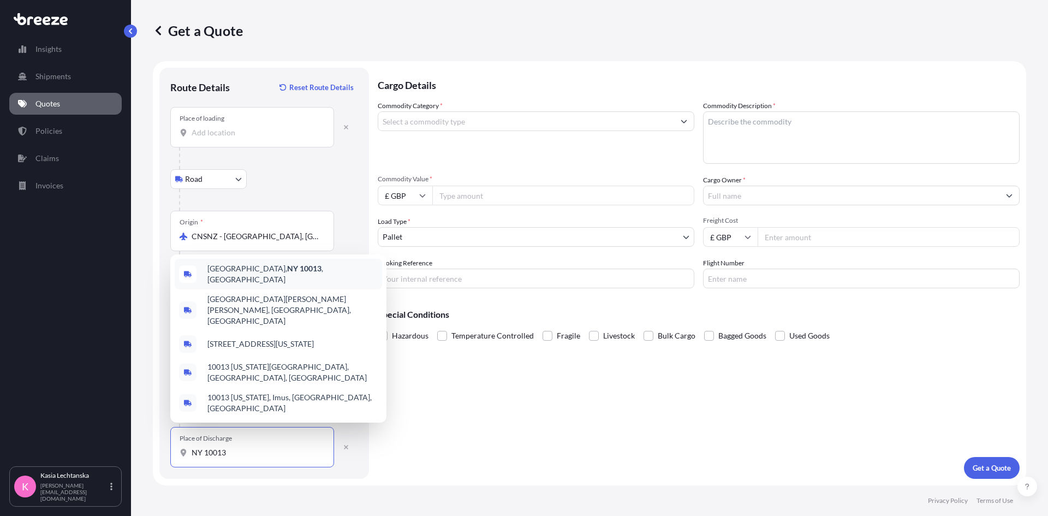
click at [313, 289] on div "[GEOGRAPHIC_DATA]" at bounding box center [278, 274] width 207 height 31
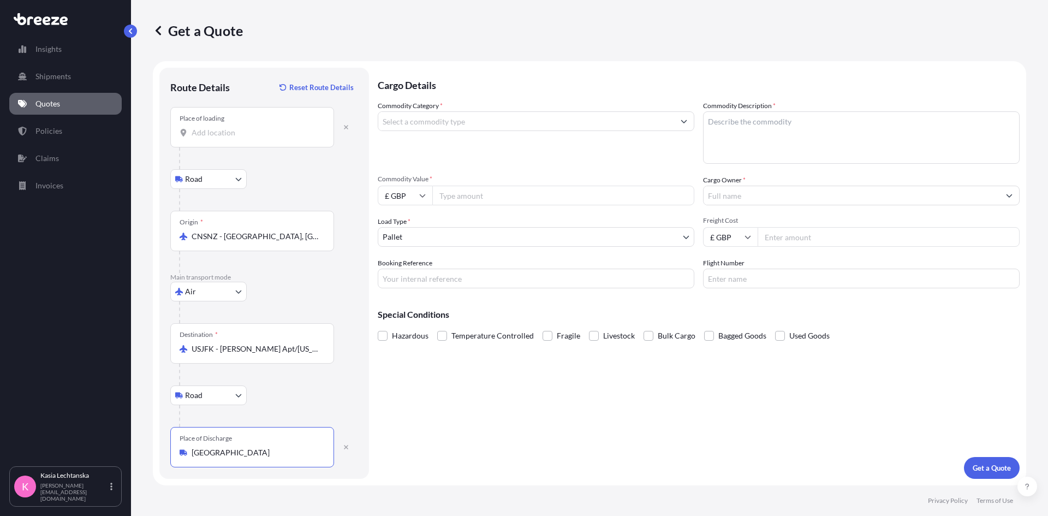
type input "[GEOGRAPHIC_DATA]"
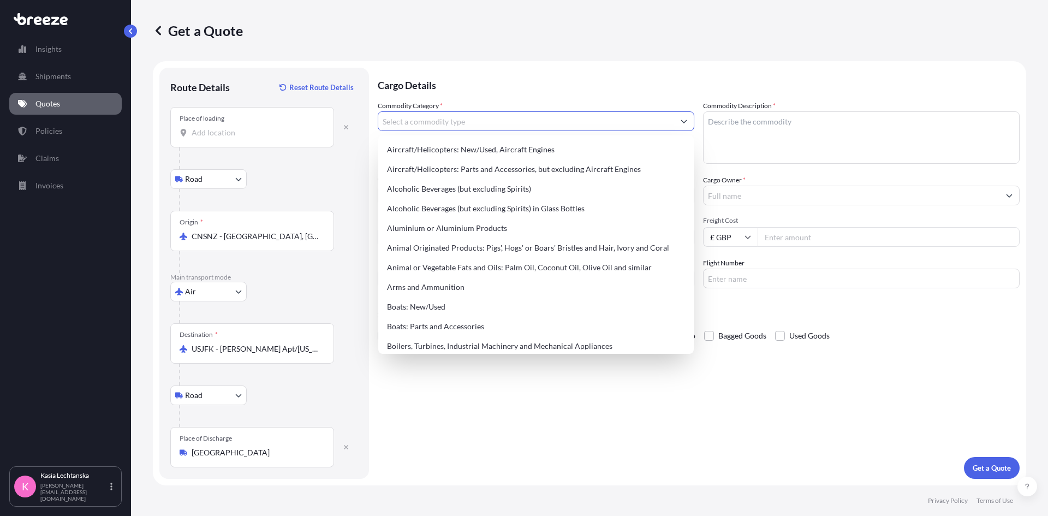
click at [461, 118] on input "Commodity Category *" at bounding box center [526, 121] width 296 height 20
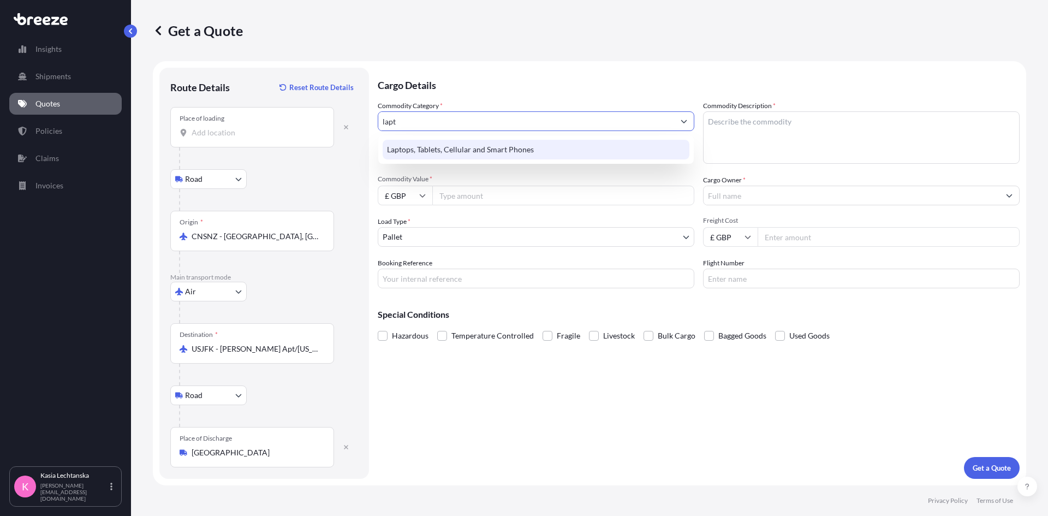
click at [477, 142] on div "Laptops, Tablets, Cellular and Smart Phones" at bounding box center [536, 150] width 307 height 20
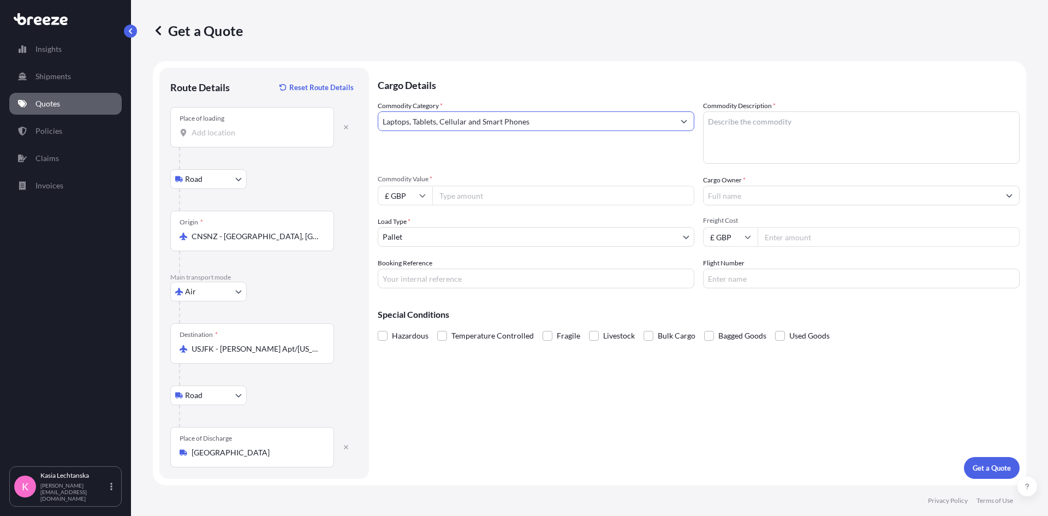
type input "Laptops, Tablets, Cellular and Smart Phones"
click at [831, 118] on textarea "Commodity Description *" at bounding box center [861, 137] width 316 height 52
type textarea "LCD LED Screens"
click at [417, 191] on input "£ GBP" at bounding box center [405, 196] width 55 height 20
click at [406, 273] on div "$ USD" at bounding box center [405, 271] width 46 height 21
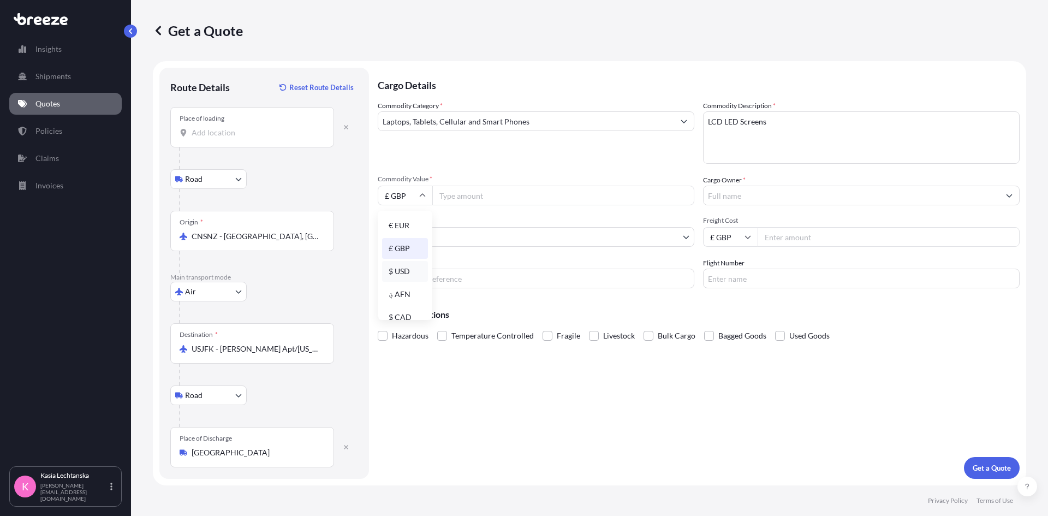
type input "$ USD"
click at [523, 202] on input "Commodity Value *" at bounding box center [563, 196] width 262 height 20
type input "6"
type input "9000"
click at [770, 195] on input "Cargo Owner *" at bounding box center [851, 196] width 296 height 20
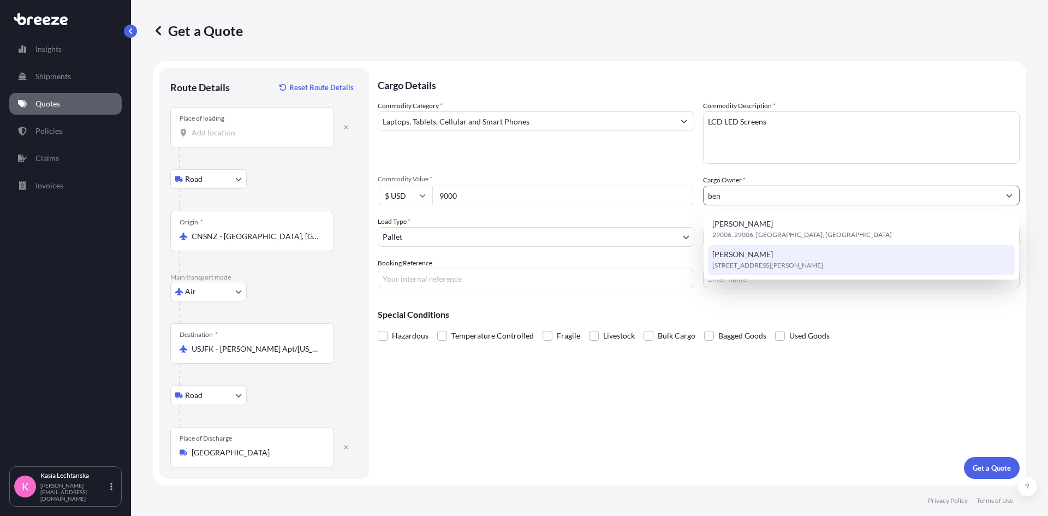
click at [769, 263] on span "[STREET_ADDRESS][PERSON_NAME]" at bounding box center [767, 265] width 111 height 11
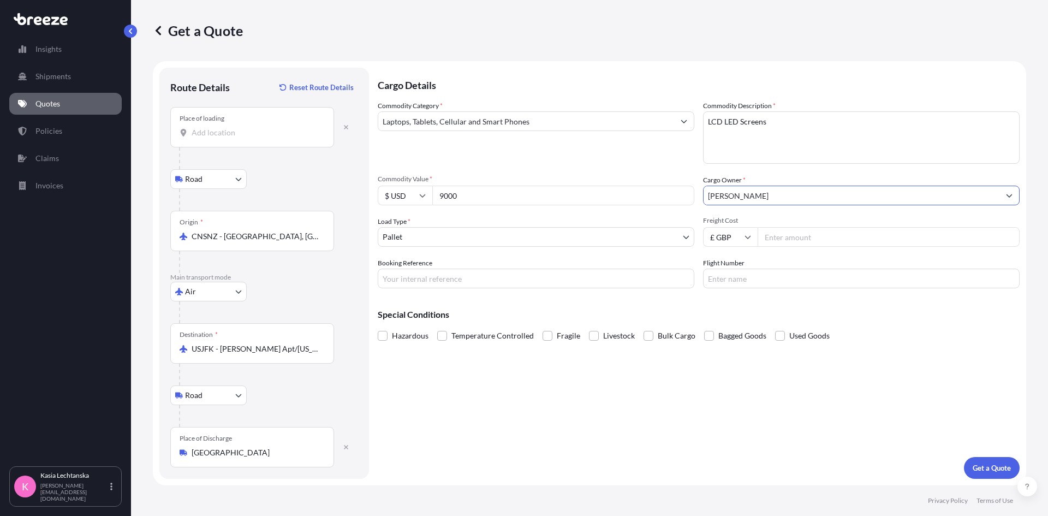
type input "[PERSON_NAME]"
click at [804, 234] on input "Freight Cost" at bounding box center [888, 237] width 262 height 20
click at [731, 237] on input "£ GBP" at bounding box center [730, 237] width 55 height 20
click at [734, 306] on div "$ USD" at bounding box center [730, 312] width 46 height 21
type input "$ USD"
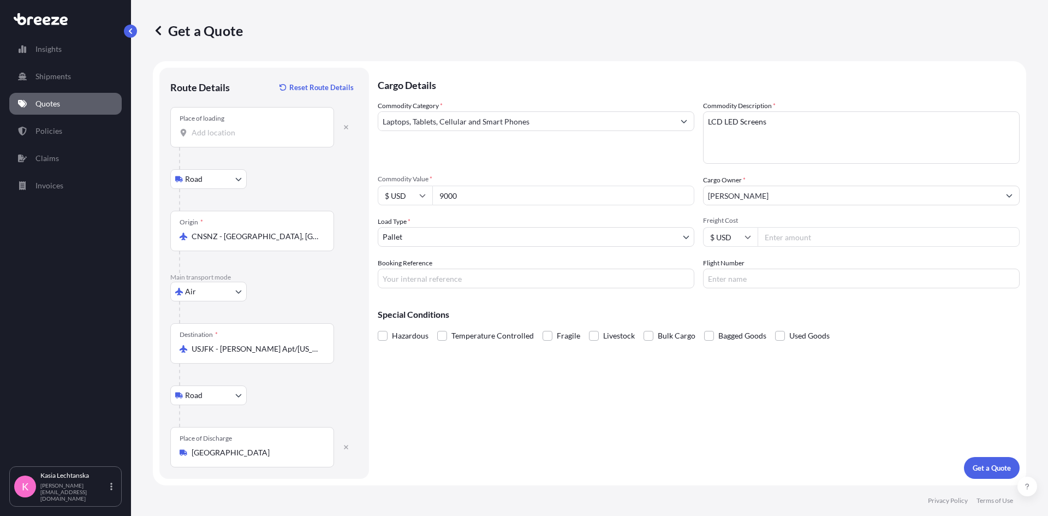
click at [785, 241] on input "Freight Cost" at bounding box center [888, 237] width 262 height 20
type input "2870"
click at [498, 280] on input "Booking Reference" at bounding box center [536, 278] width 316 height 20
type input "R1451"
click at [835, 415] on div "Cargo Details Commodity Category * Laptops, Tablets, Cellular and Smart Phones …" at bounding box center [699, 273] width 642 height 411
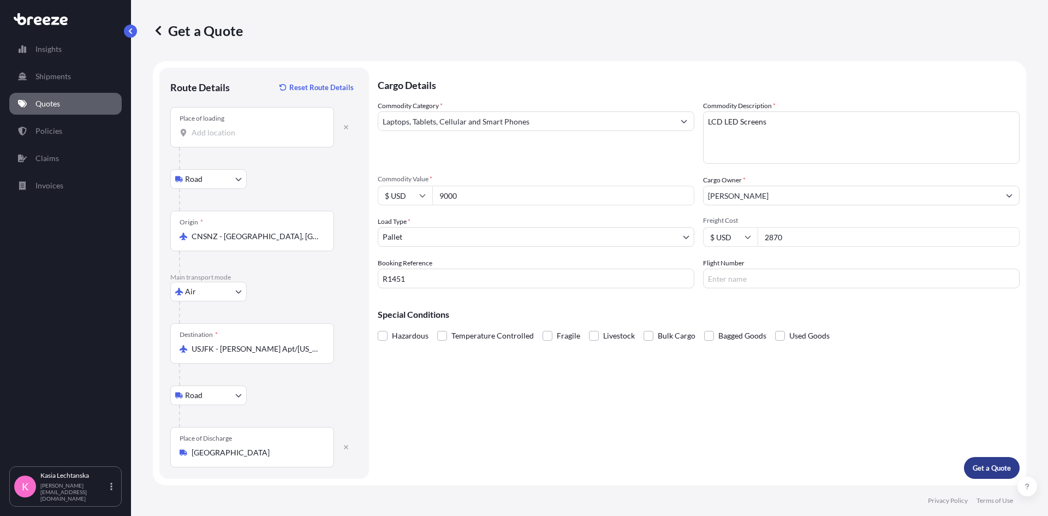
click at [977, 468] on p "Get a Quote" at bounding box center [991, 467] width 38 height 11
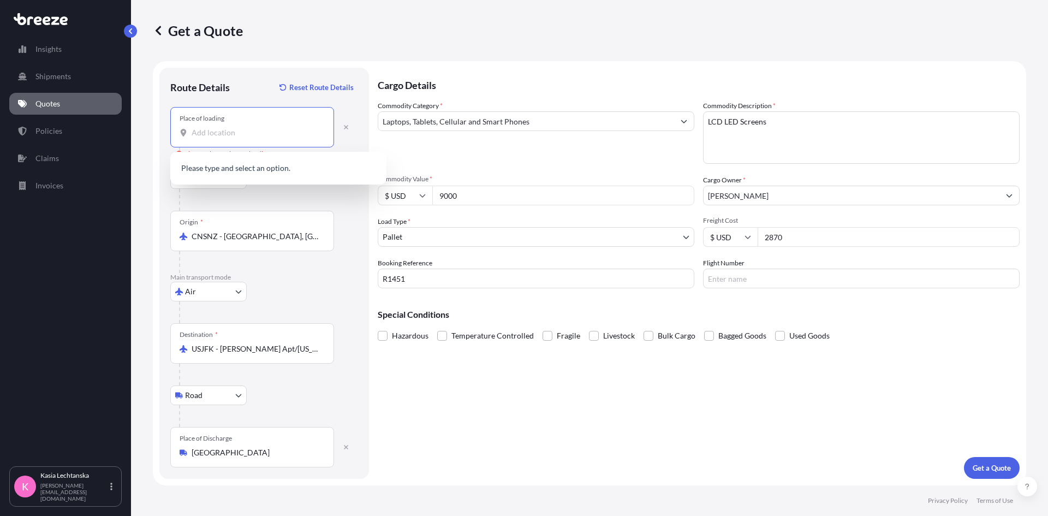
click at [228, 132] on input "Place of loading Please select a place of loading" at bounding box center [256, 132] width 129 height 11
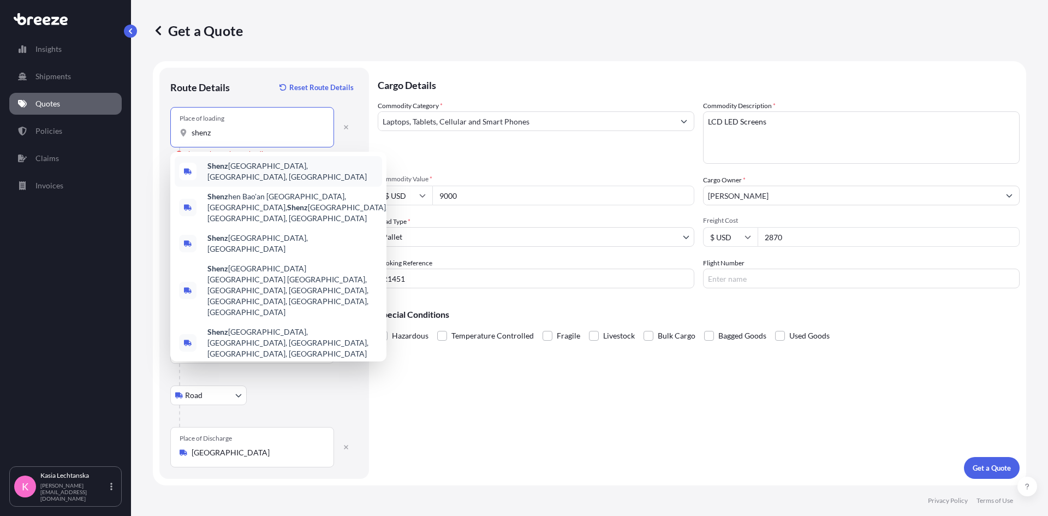
click at [246, 171] on span "Shenz hen, [GEOGRAPHIC_DATA], [GEOGRAPHIC_DATA]" at bounding box center [292, 171] width 170 height 22
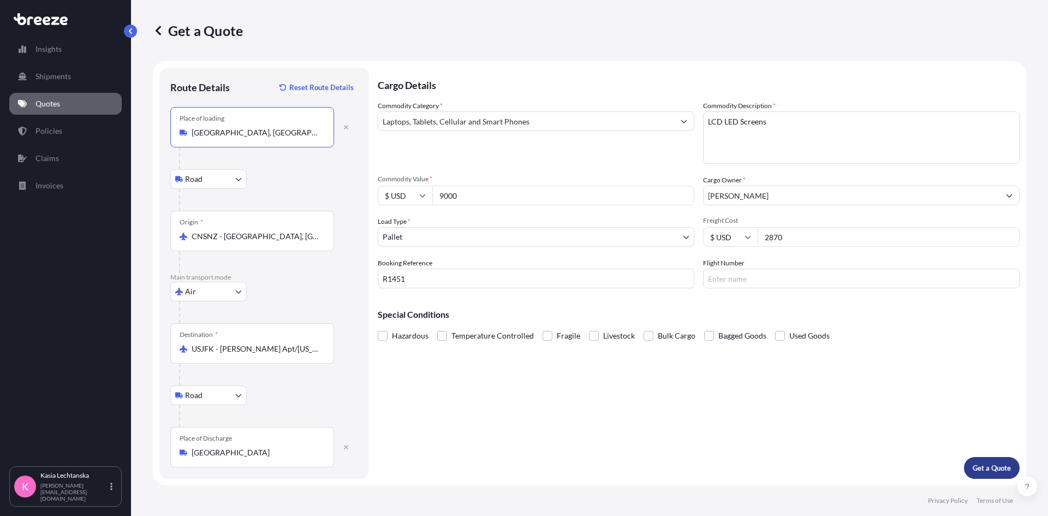
type input "[GEOGRAPHIC_DATA], [GEOGRAPHIC_DATA], [GEOGRAPHIC_DATA]"
click at [997, 465] on p "Get a Quote" at bounding box center [991, 467] width 38 height 11
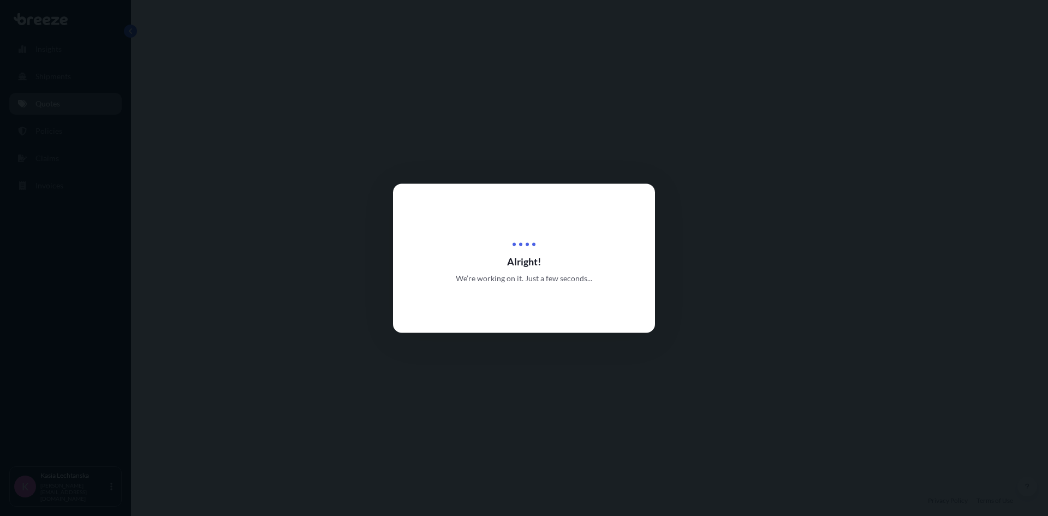
select select "Road"
select select "Air"
select select "Road"
select select "1"
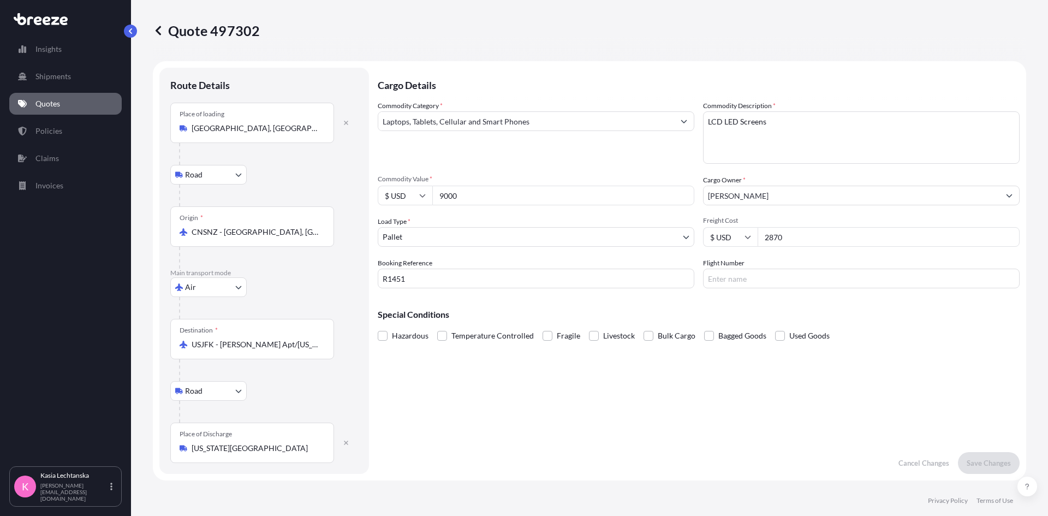
click at [73, 104] on link "Quotes" at bounding box center [65, 104] width 112 height 22
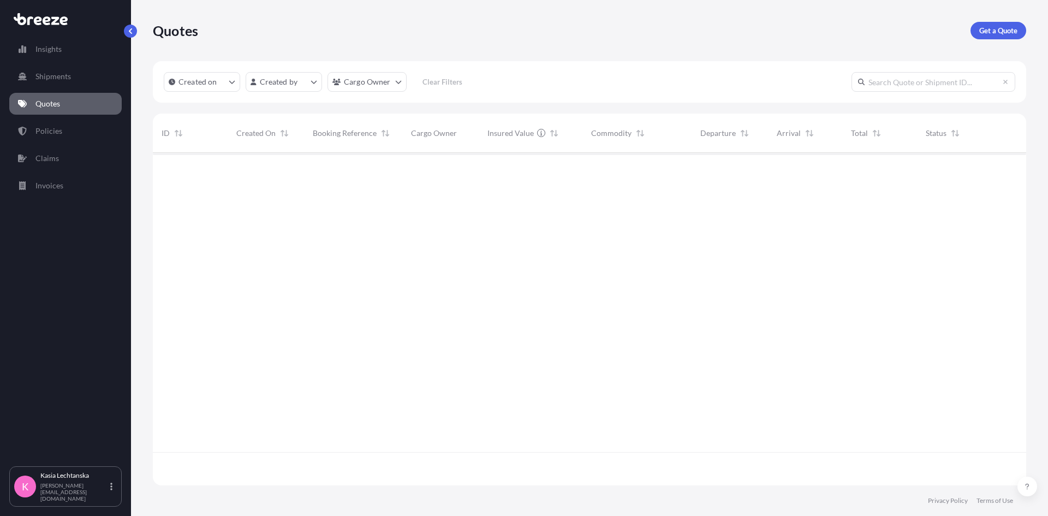
scroll to position [330, 865]
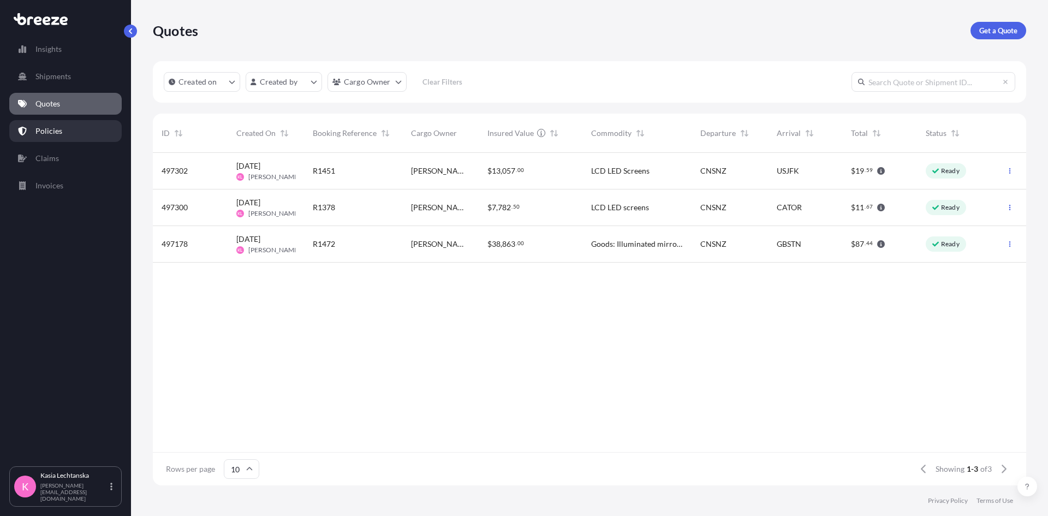
click at [57, 135] on p "Policies" at bounding box center [48, 131] width 27 height 11
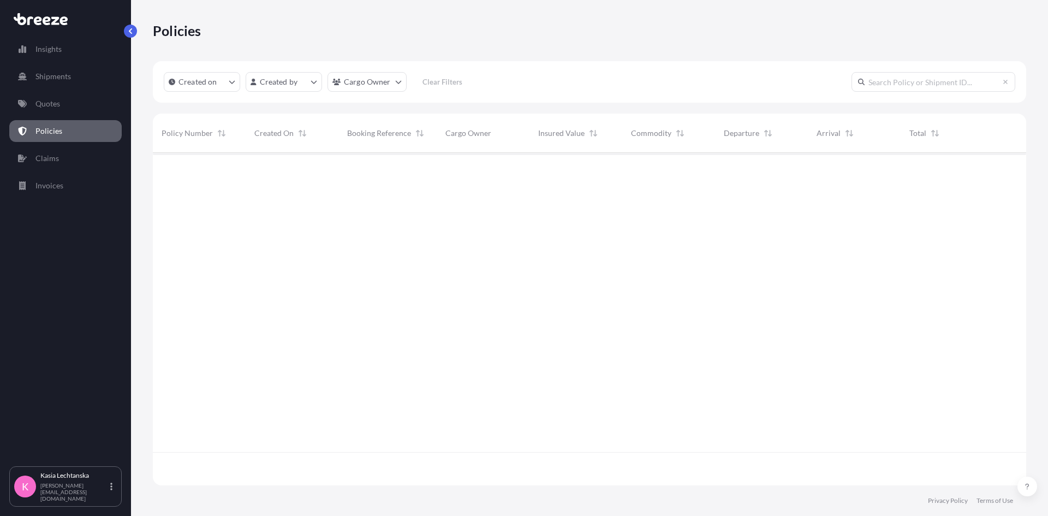
scroll to position [330, 865]
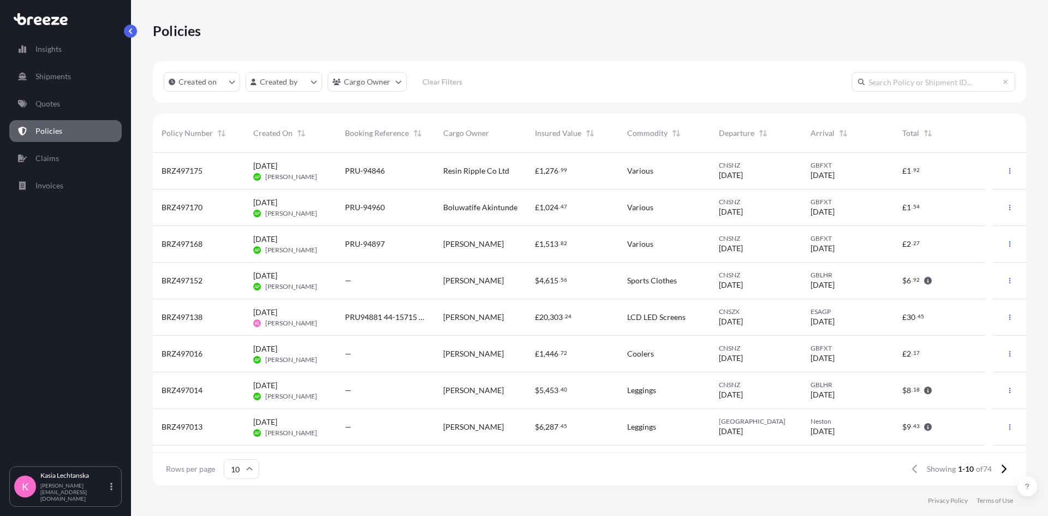
click at [61, 129] on link "Policies" at bounding box center [65, 131] width 112 height 22
click at [656, 323] on div "LCD LED Screens" at bounding box center [664, 317] width 92 height 37
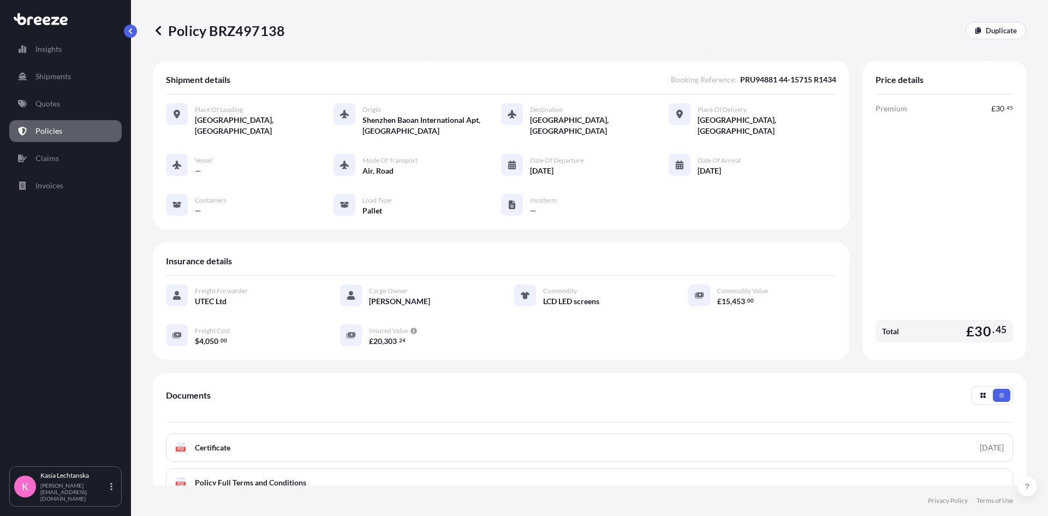
click at [64, 126] on link "Policies" at bounding box center [65, 131] width 112 height 22
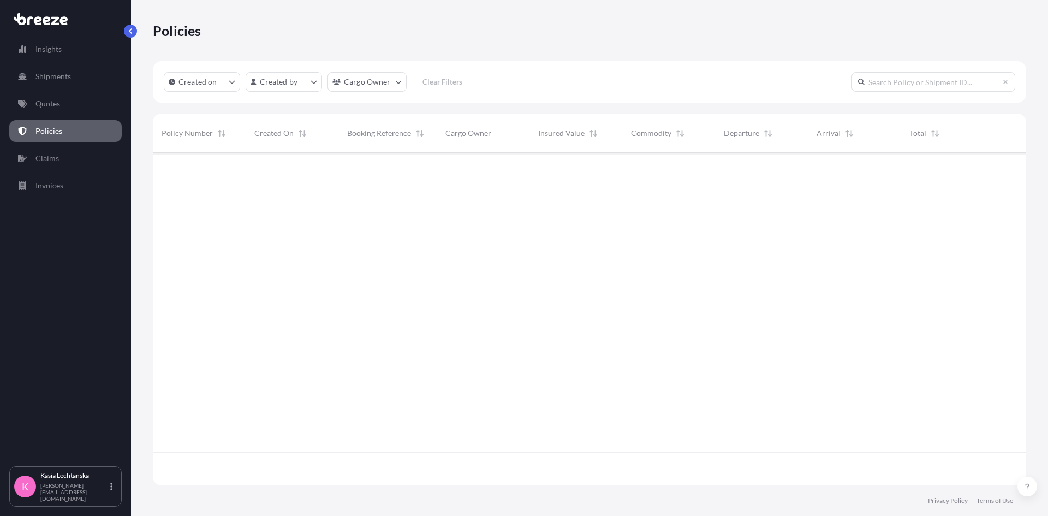
scroll to position [330, 865]
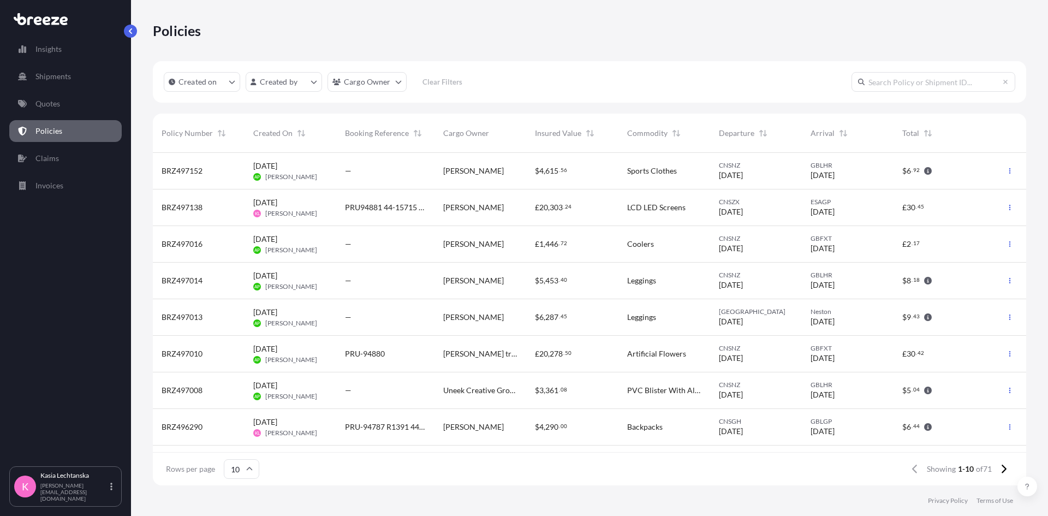
scroll to position [330, 865]
click at [89, 128] on link "Policies" at bounding box center [65, 131] width 112 height 22
